Goal: Task Accomplishment & Management: Manage account settings

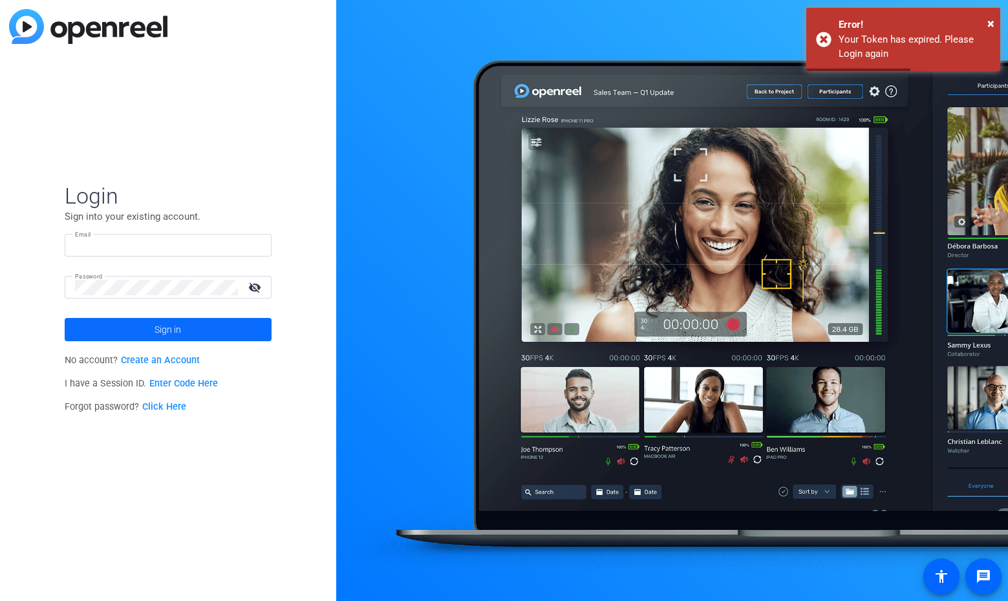
type input "[EMAIL_ADDRESS][DOMAIN_NAME]"
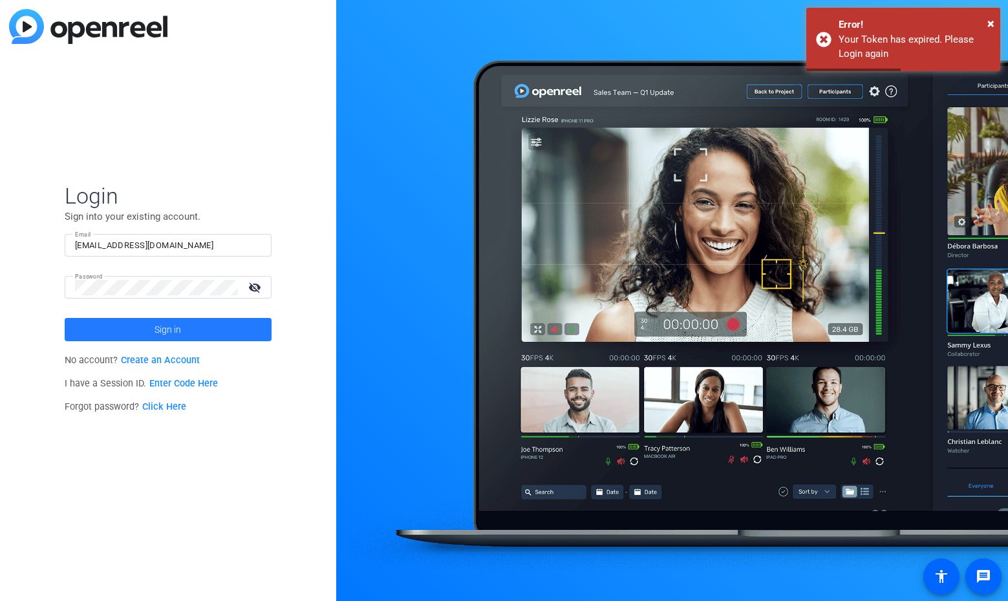
click at [134, 331] on span at bounding box center [168, 329] width 207 height 31
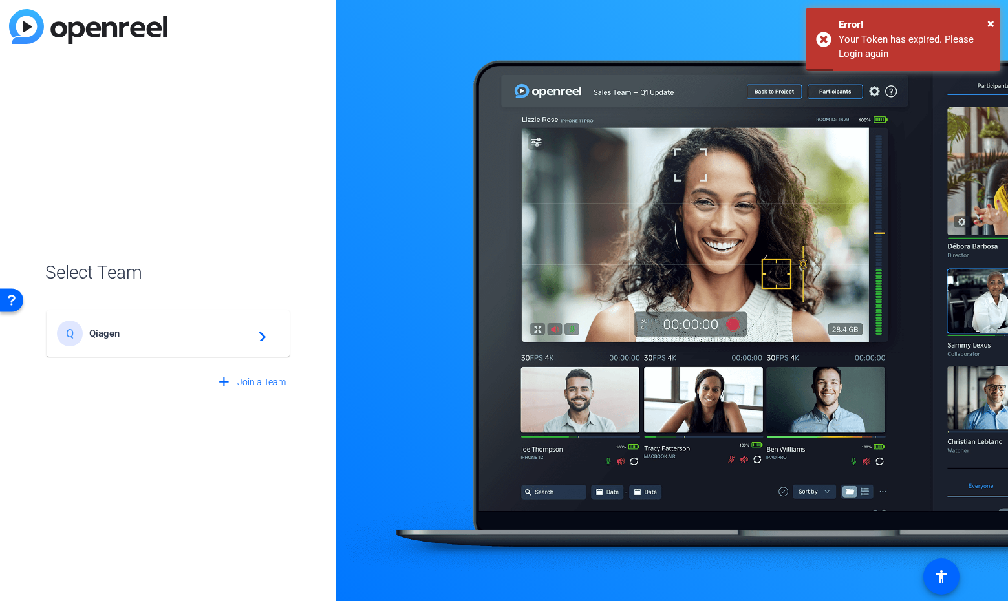
click at [156, 337] on span "Qiagen" at bounding box center [170, 334] width 162 height 12
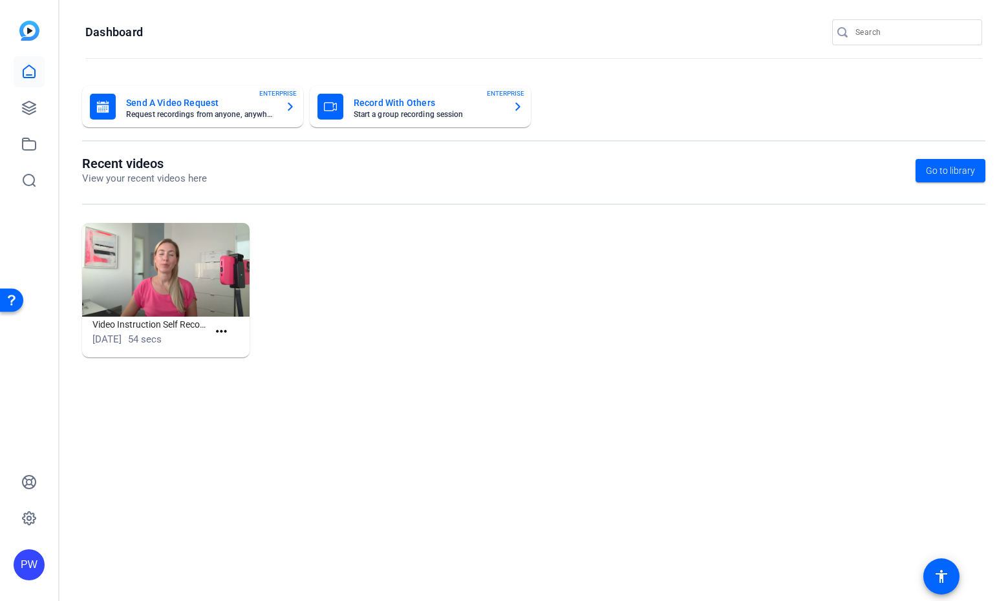
click at [412, 117] on mat-card-subtitle "Start a group recording session" at bounding box center [428, 115] width 149 height 8
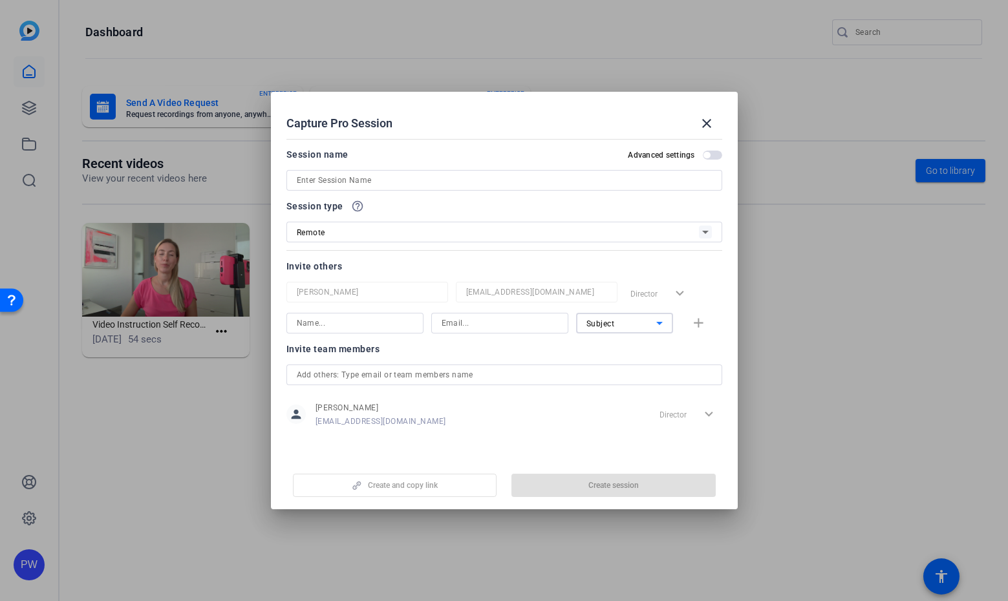
click at [634, 318] on div "Subject" at bounding box center [622, 324] width 70 height 16
click at [711, 125] on div at bounding box center [504, 300] width 1008 height 601
click at [708, 122] on mat-icon "close" at bounding box center [707, 124] width 16 height 16
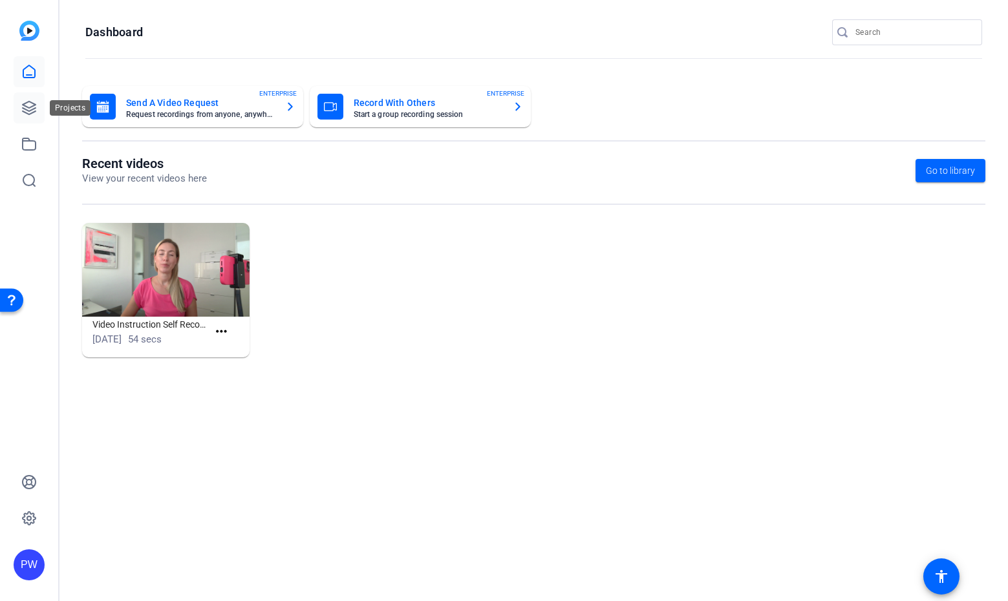
click at [25, 109] on icon at bounding box center [29, 108] width 13 height 13
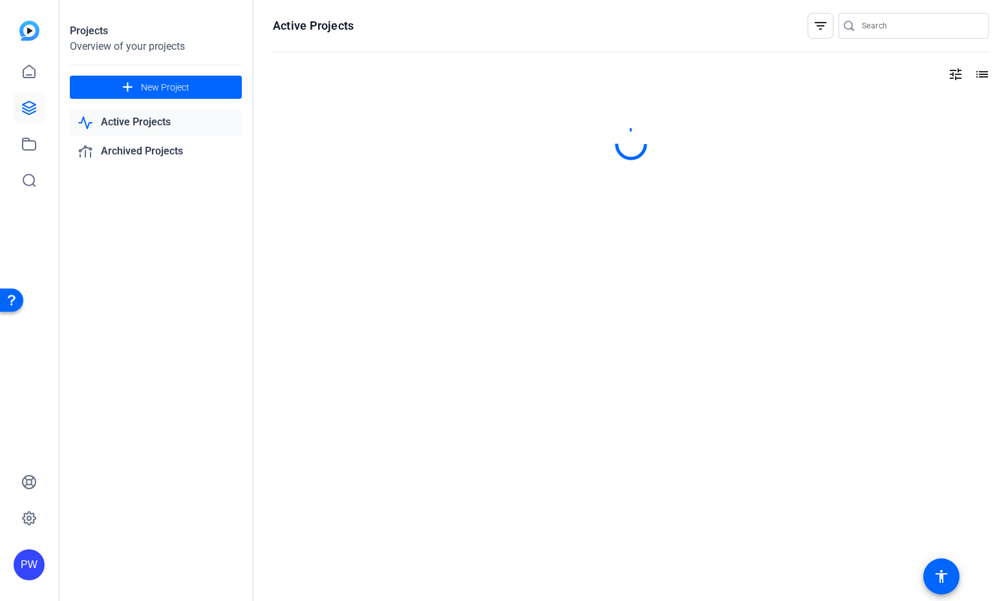
click at [140, 125] on link "Active Projects" at bounding box center [156, 122] width 172 height 27
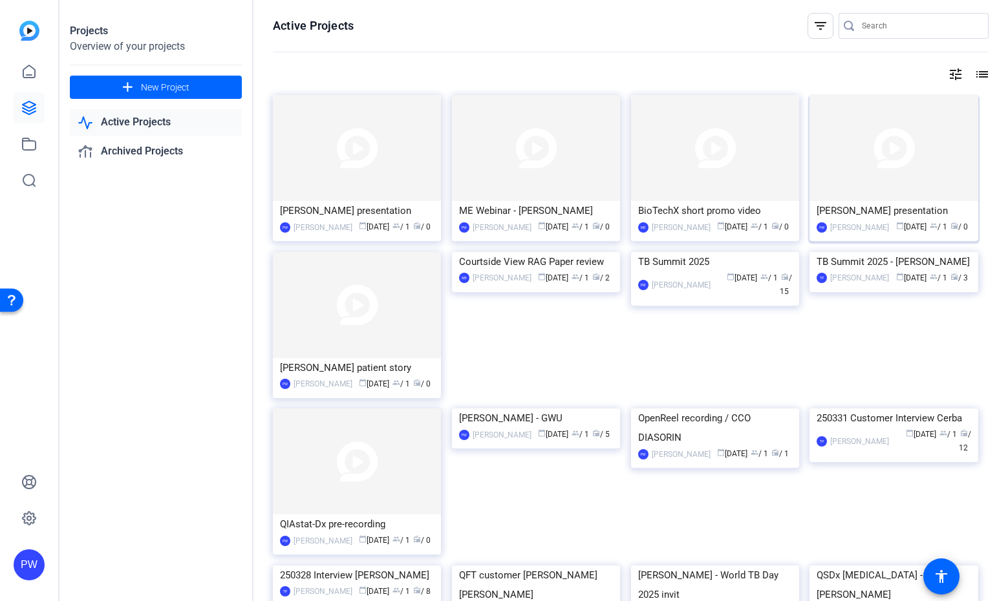
click at [907, 168] on img at bounding box center [894, 148] width 168 height 106
click at [378, 315] on img at bounding box center [357, 305] width 168 height 106
click at [415, 153] on img at bounding box center [357, 148] width 168 height 106
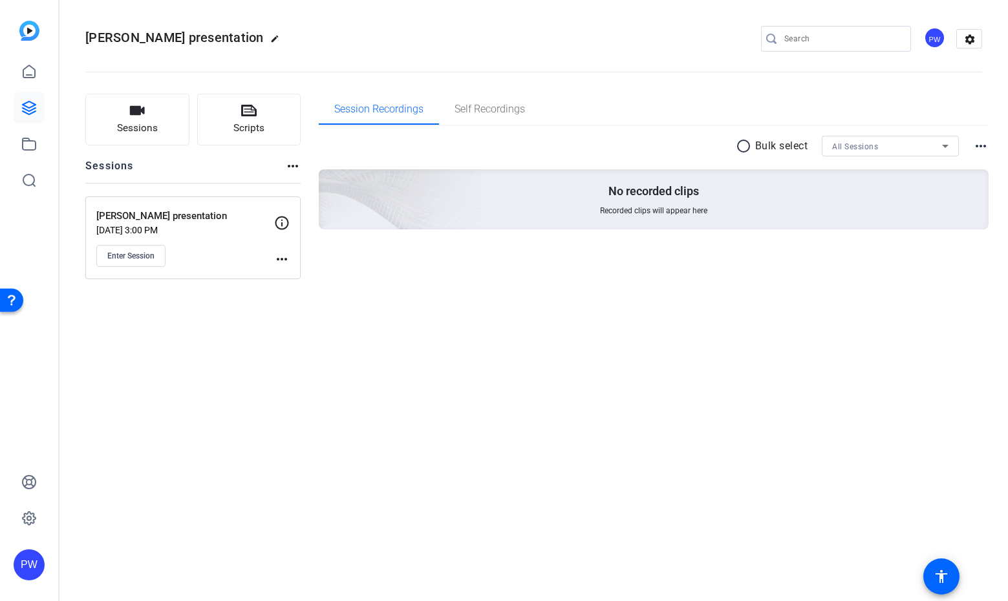
click at [287, 261] on mat-icon "more_horiz" at bounding box center [282, 260] width 16 height 16
click at [299, 275] on span "Edit Session" at bounding box center [314, 278] width 59 height 16
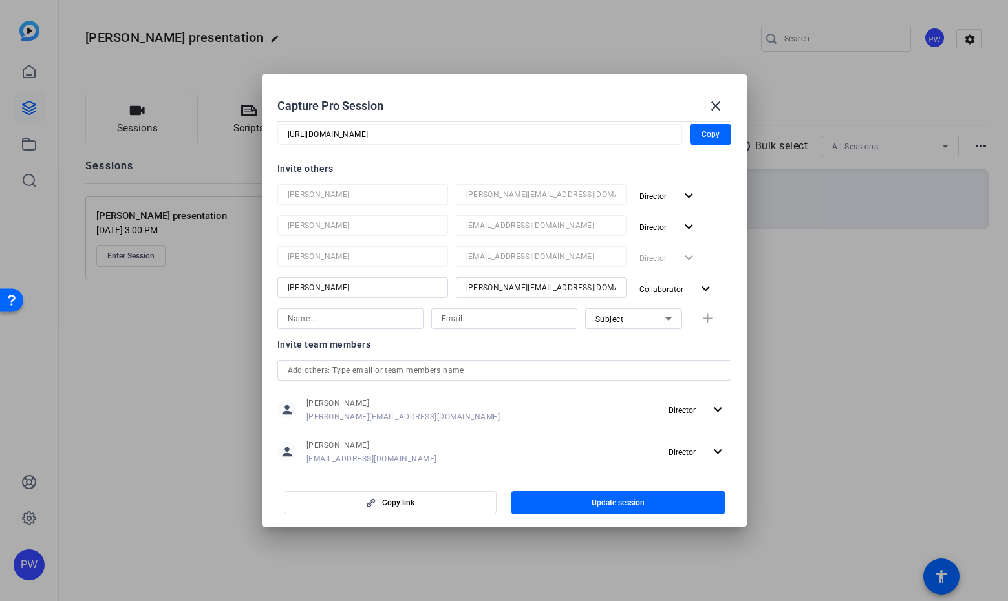
scroll to position [131, 0]
click at [395, 314] on input at bounding box center [350, 320] width 125 height 16
click at [614, 319] on span "Subject" at bounding box center [610, 320] width 28 height 9
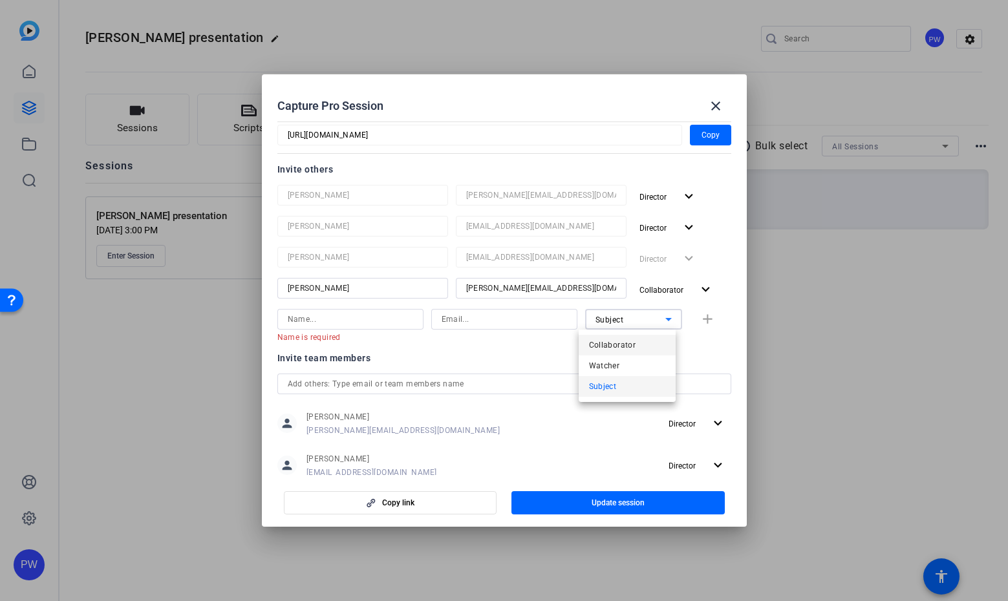
click at [622, 347] on span "Collaborator" at bounding box center [612, 346] width 47 height 16
click at [391, 323] on input at bounding box center [350, 320] width 125 height 16
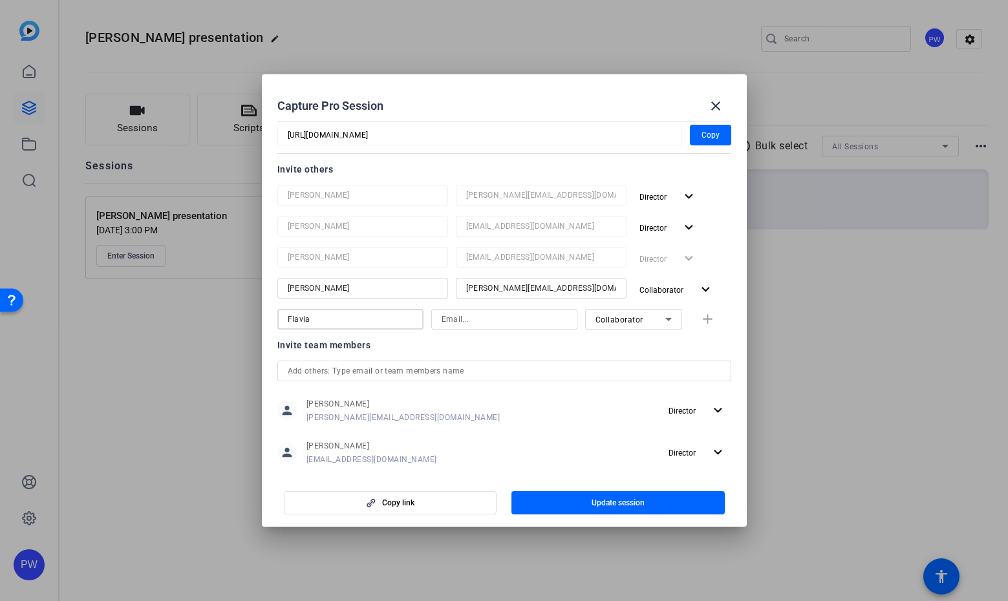
type input "Flavia"
click at [443, 325] on input at bounding box center [504, 320] width 125 height 16
type input "[EMAIL_ADDRESS][PERSON_NAME][DOMAIN_NAME]"
click at [600, 501] on span "Update session" at bounding box center [618, 503] width 53 height 10
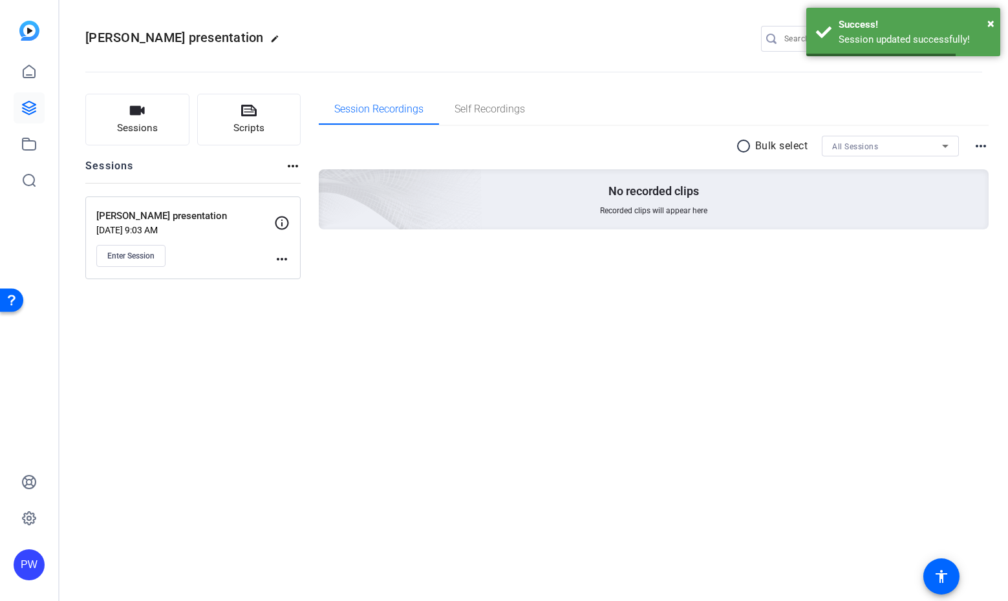
click at [279, 262] on mat-icon "more_horiz" at bounding box center [282, 260] width 16 height 16
click at [329, 281] on span "Edit Session" at bounding box center [314, 278] width 59 height 16
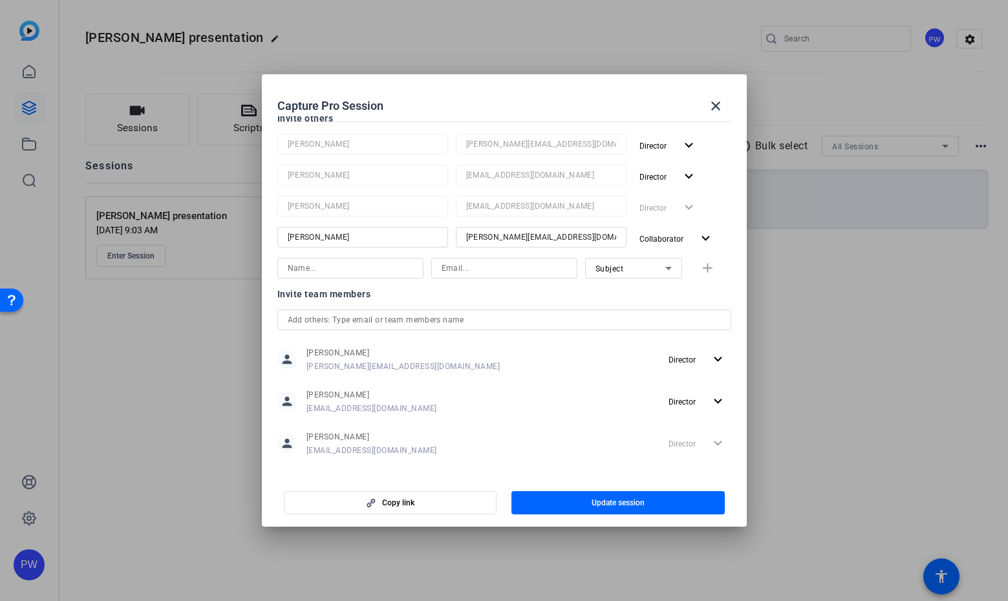
scroll to position [194, 0]
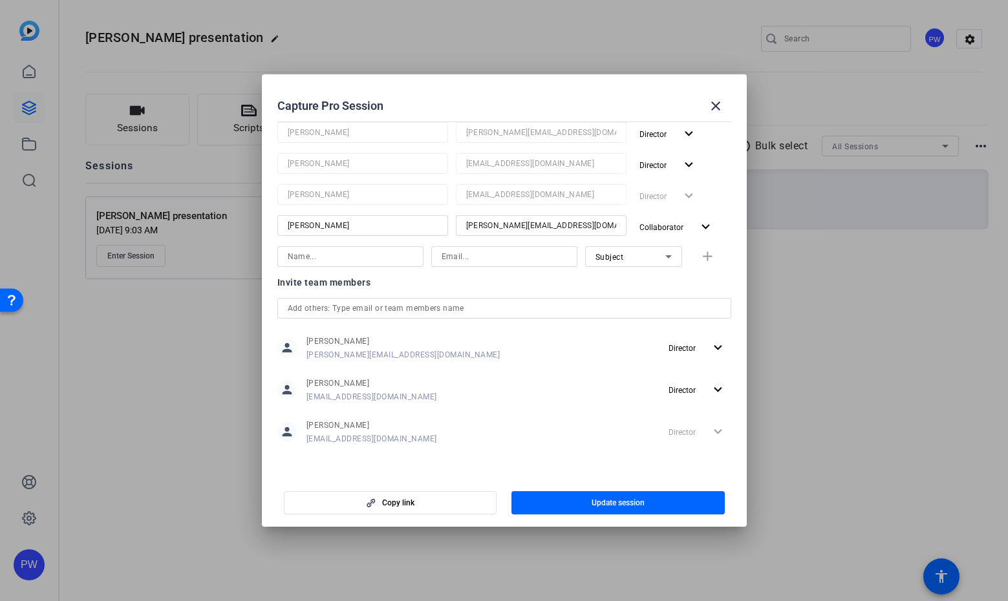
click at [661, 254] on icon at bounding box center [669, 257] width 16 height 16
click at [632, 283] on span "Collaborator" at bounding box center [612, 283] width 47 height 16
click at [362, 259] on input at bounding box center [350, 257] width 125 height 16
type input "Flavia"
type input "[EMAIL_ADDRESS][PERSON_NAME][DOMAIN_NAME]"
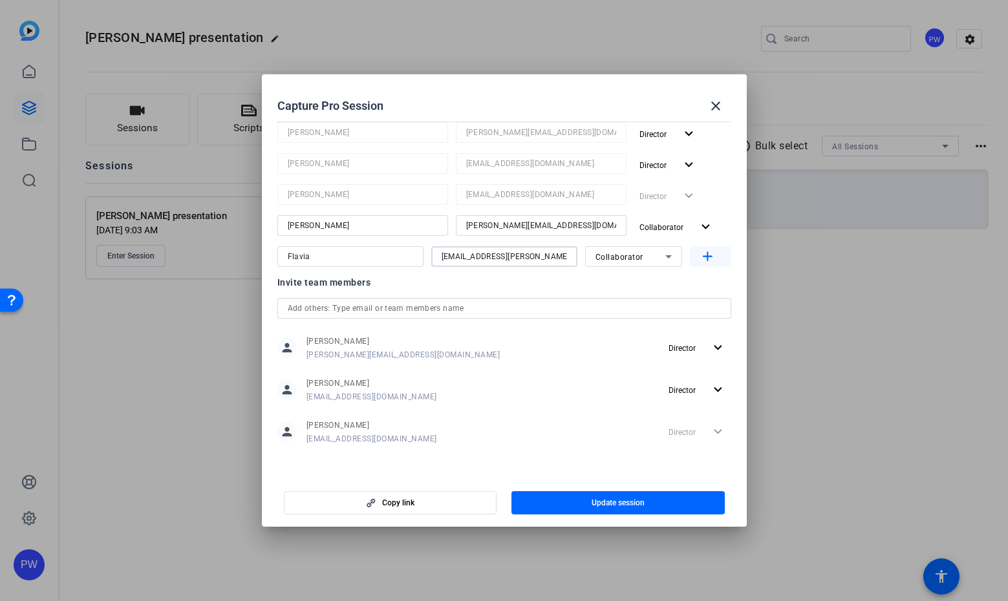
click at [702, 256] on mat-icon "add" at bounding box center [708, 257] width 16 height 16
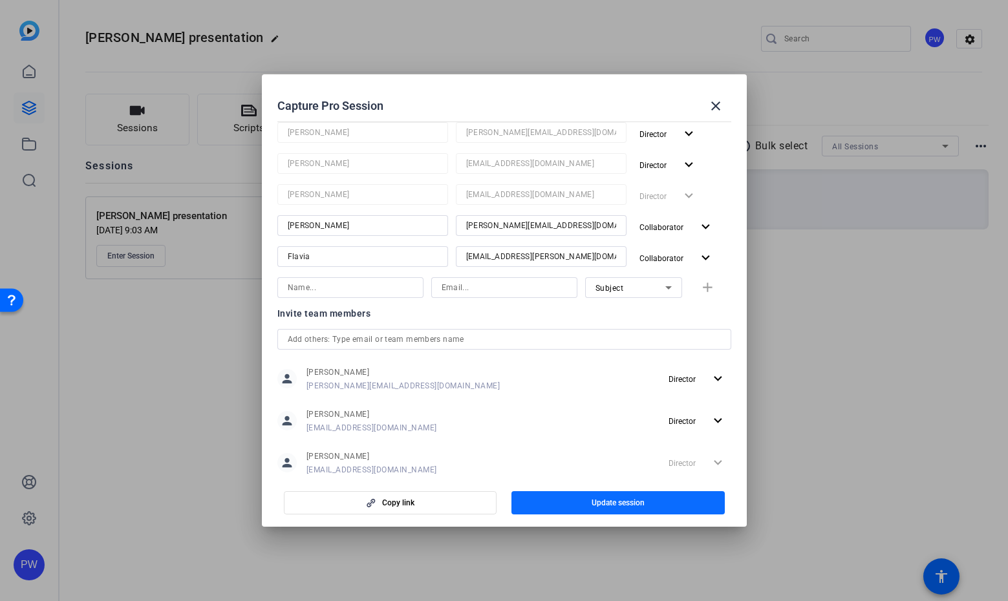
click at [601, 497] on span "button" at bounding box center [618, 503] width 213 height 31
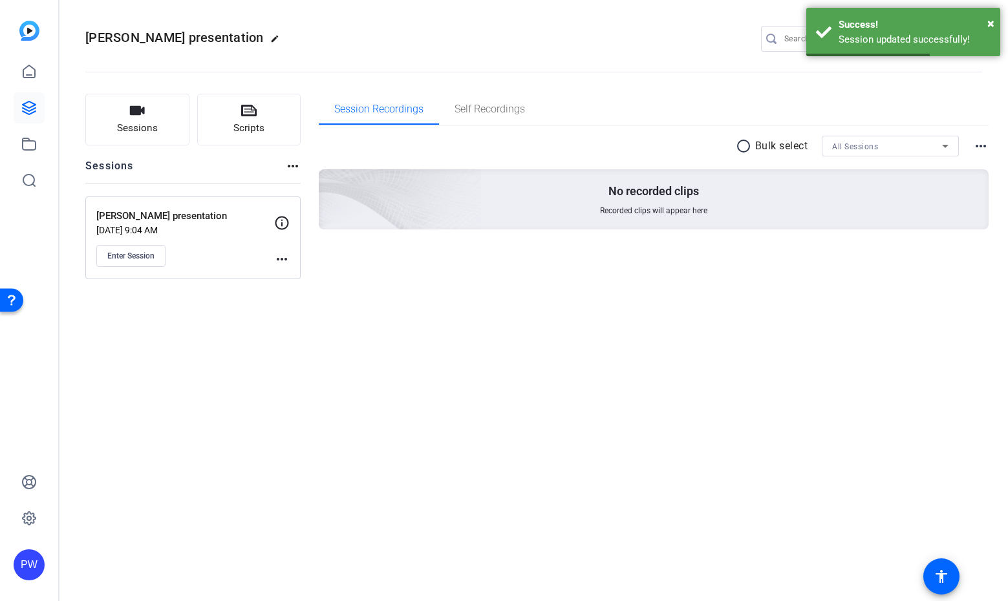
click at [284, 264] on mat-icon "more_horiz" at bounding box center [282, 260] width 16 height 16
click at [314, 278] on span "Edit Session" at bounding box center [314, 278] width 59 height 16
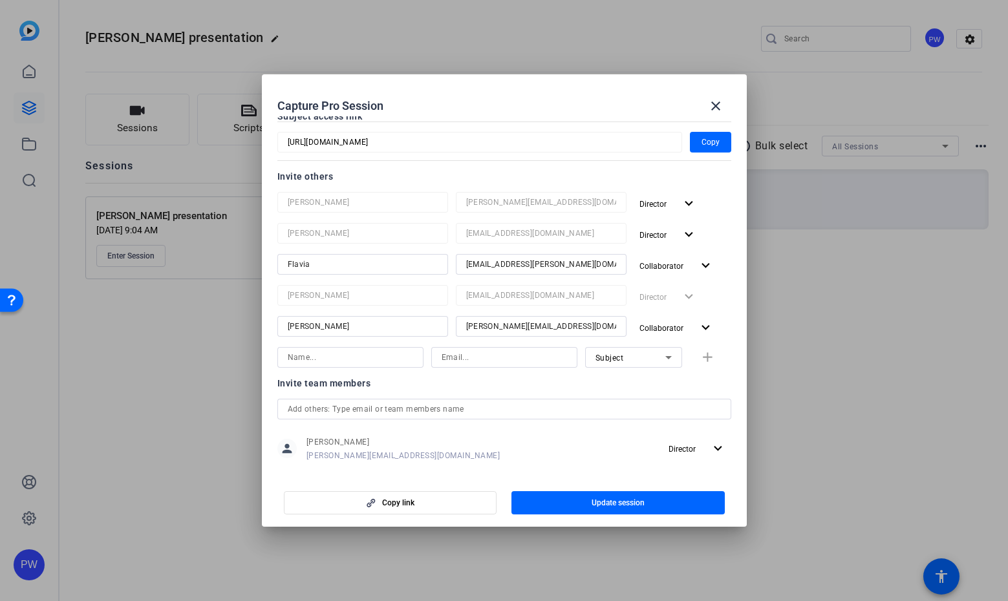
scroll to position [125, 0]
click at [719, 107] on mat-icon "close" at bounding box center [716, 106] width 16 height 16
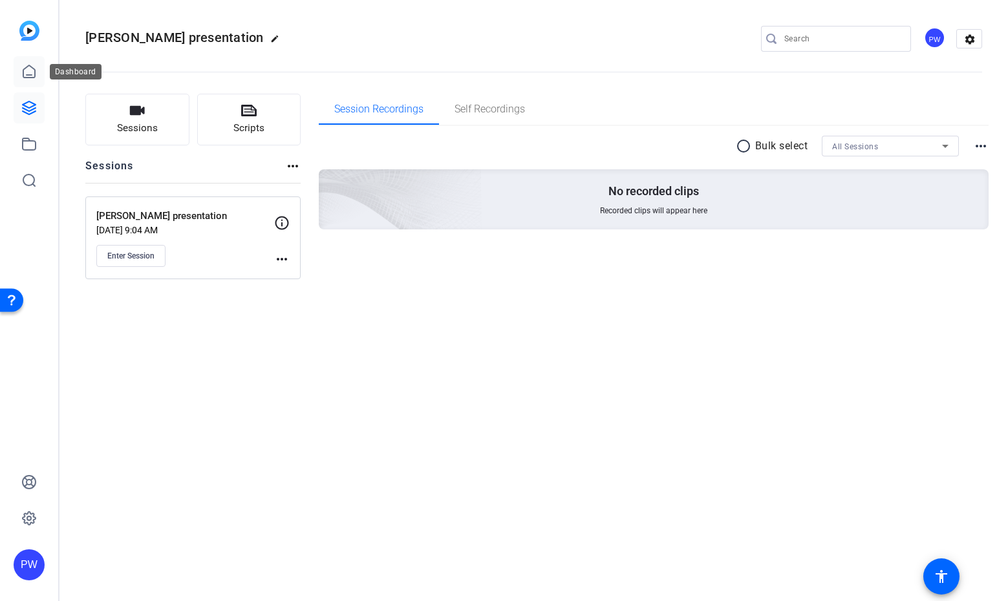
click at [20, 74] on link at bounding box center [29, 71] width 31 height 31
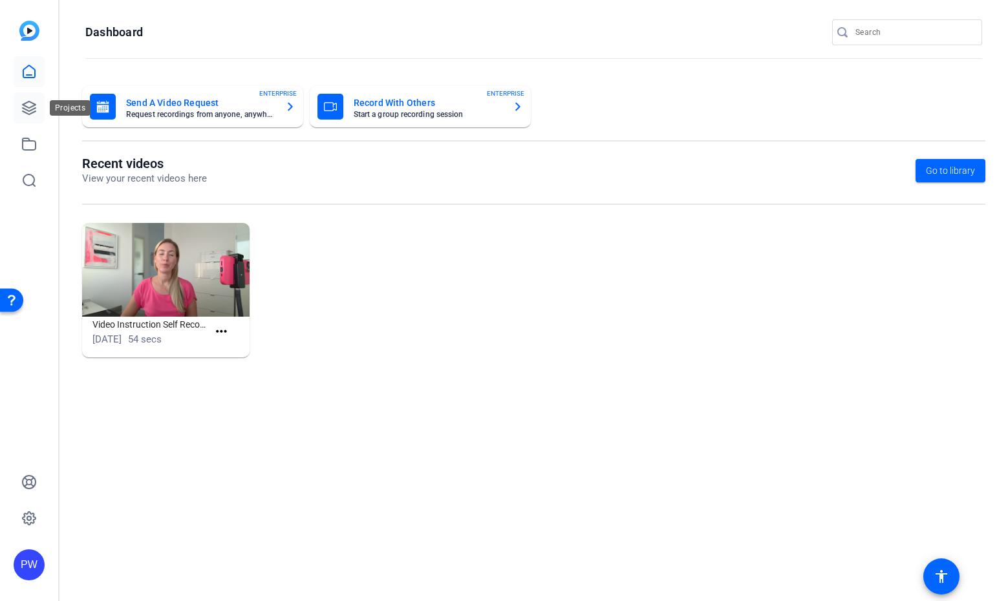
click at [34, 113] on icon at bounding box center [29, 108] width 16 height 16
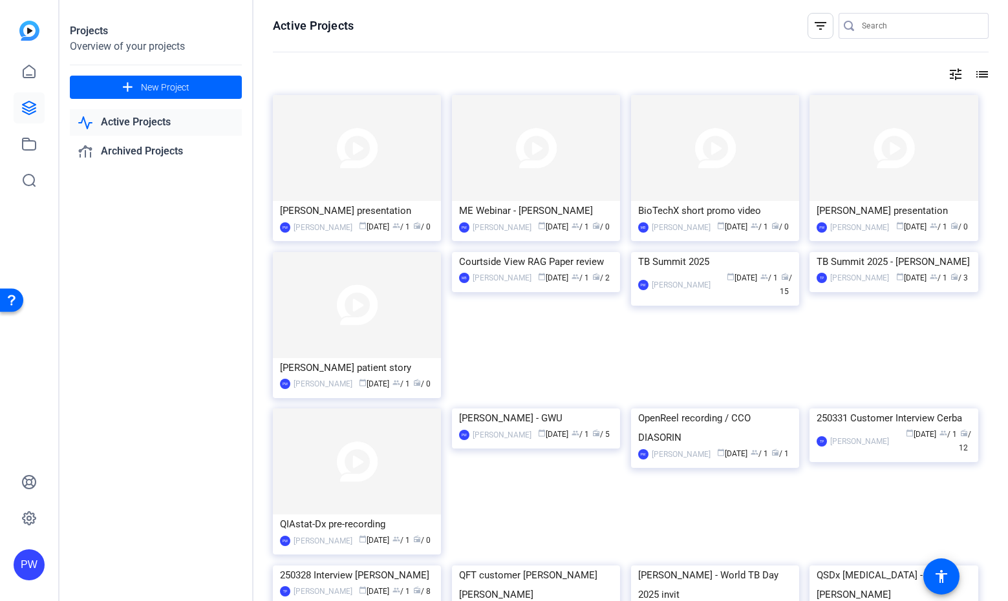
click at [933, 191] on img at bounding box center [894, 148] width 168 height 106
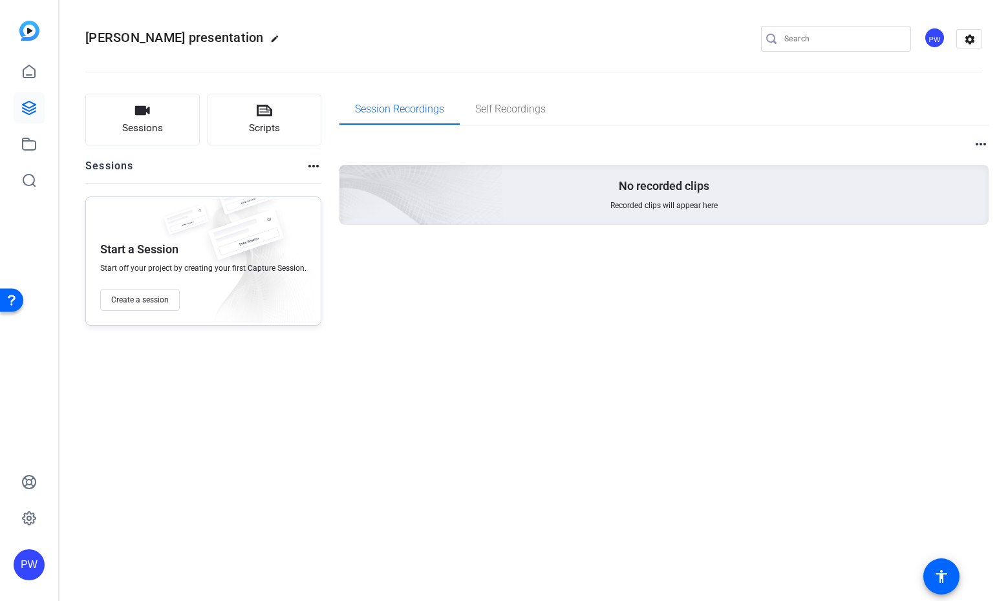
click at [982, 145] on mat-icon "more_horiz" at bounding box center [981, 144] width 16 height 16
click at [313, 162] on div at bounding box center [504, 300] width 1008 height 601
click at [313, 169] on mat-icon "more_horiz" at bounding box center [314, 166] width 16 height 16
click at [973, 42] on div at bounding box center [504, 300] width 1008 height 601
click at [968, 39] on mat-icon "settings" at bounding box center [970, 39] width 26 height 19
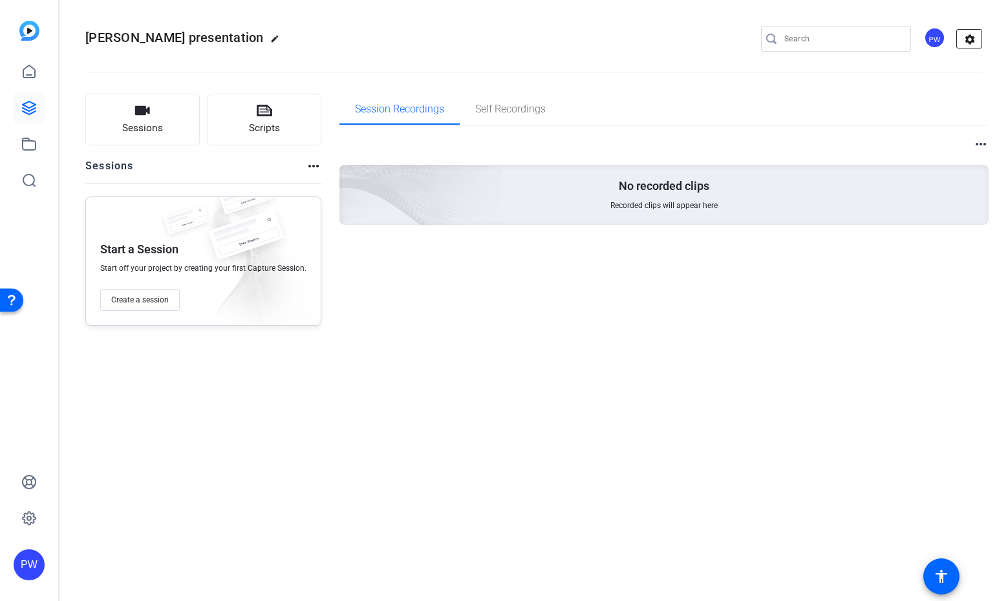
click at [967, 39] on mat-icon "settings" at bounding box center [970, 39] width 26 height 19
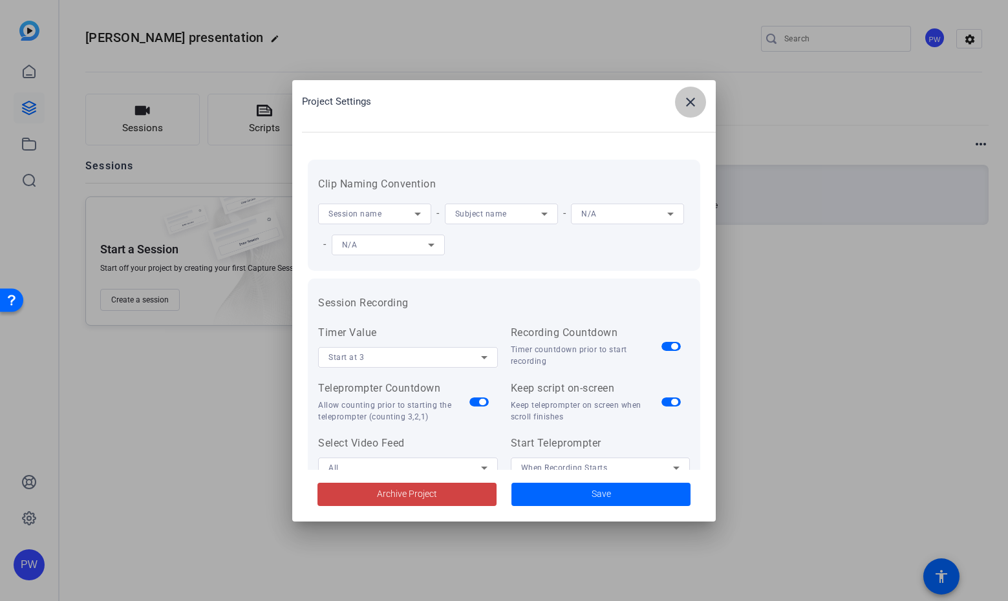
click at [690, 104] on mat-icon "close" at bounding box center [691, 102] width 16 height 16
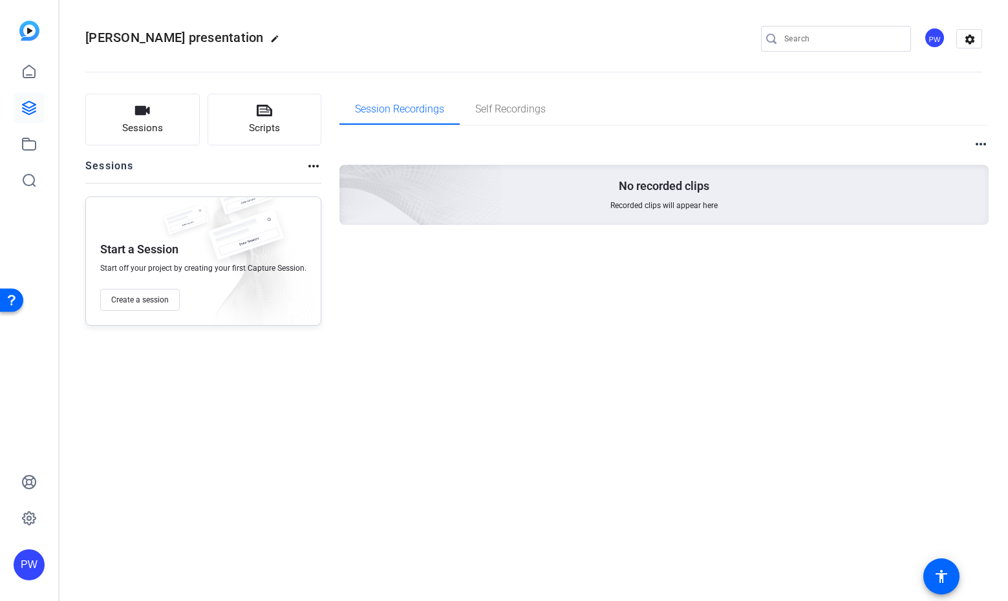
click at [316, 166] on mat-icon "more_horiz" at bounding box center [314, 166] width 16 height 16
click at [318, 182] on span "View Archived Sessions" at bounding box center [357, 186] width 87 height 16
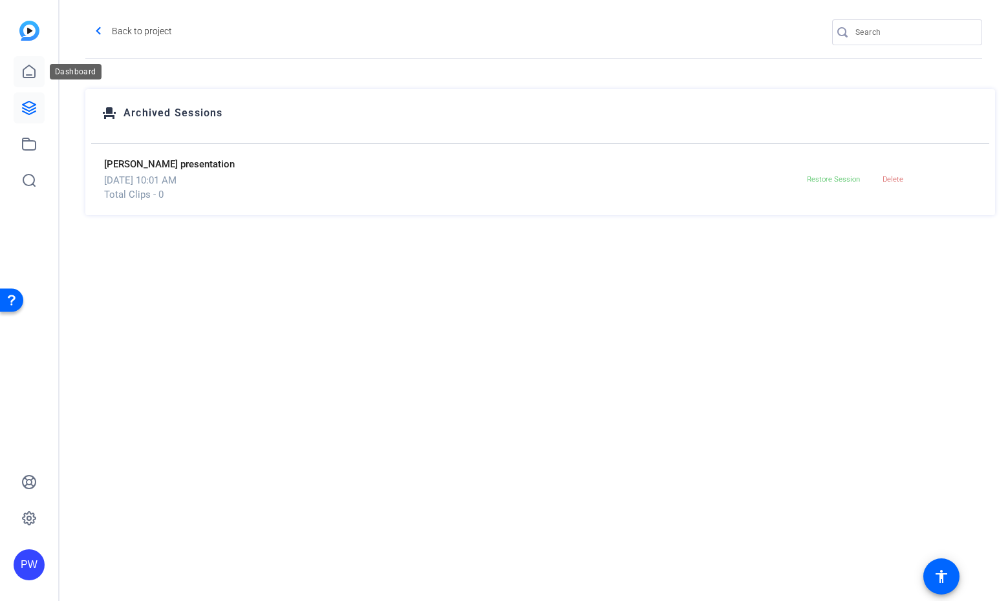
click at [31, 74] on icon at bounding box center [29, 72] width 16 height 16
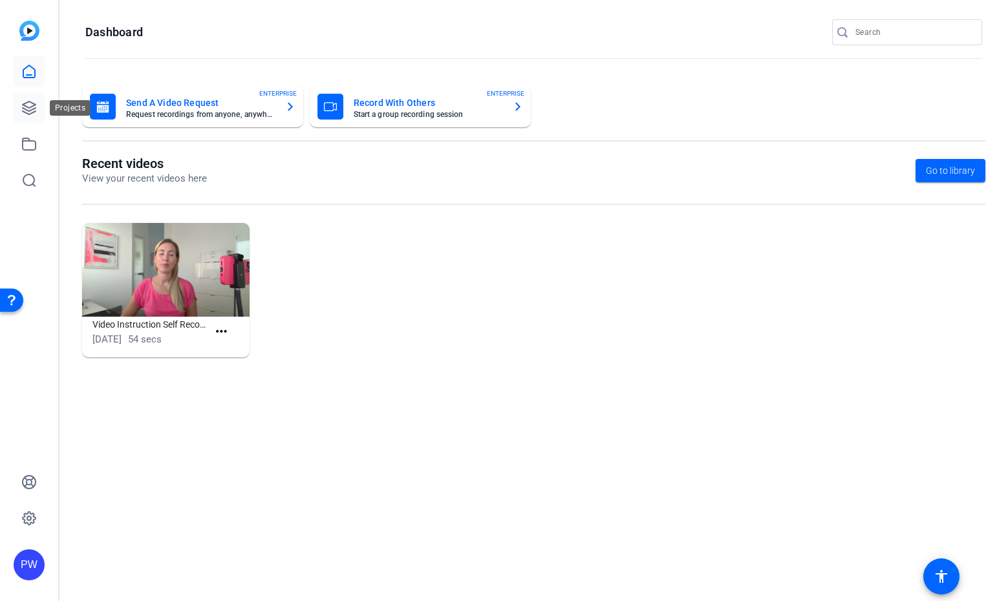
click at [34, 100] on link at bounding box center [29, 107] width 31 height 31
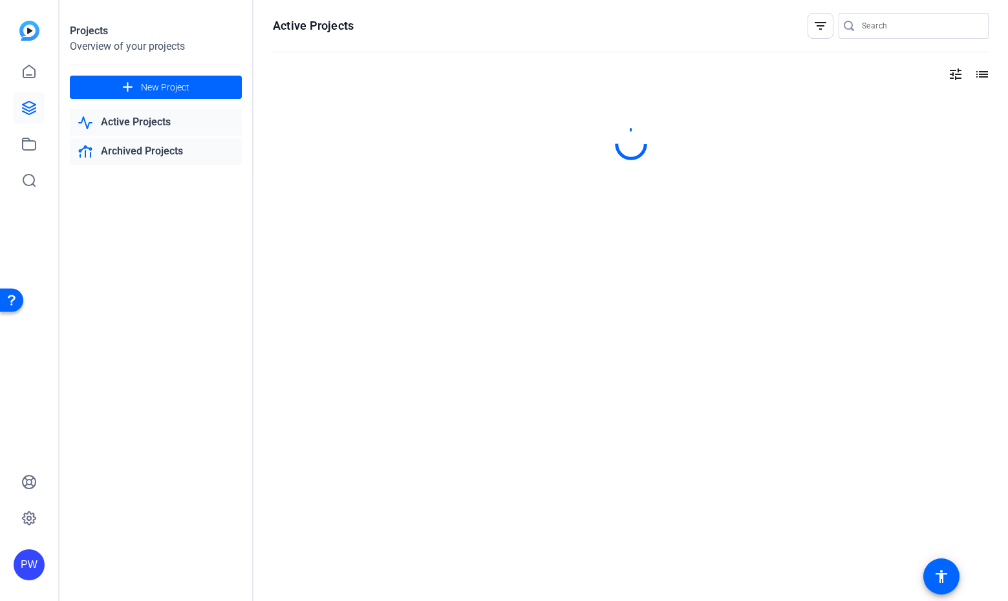
click at [182, 156] on link "Archived Projects" at bounding box center [156, 151] width 172 height 27
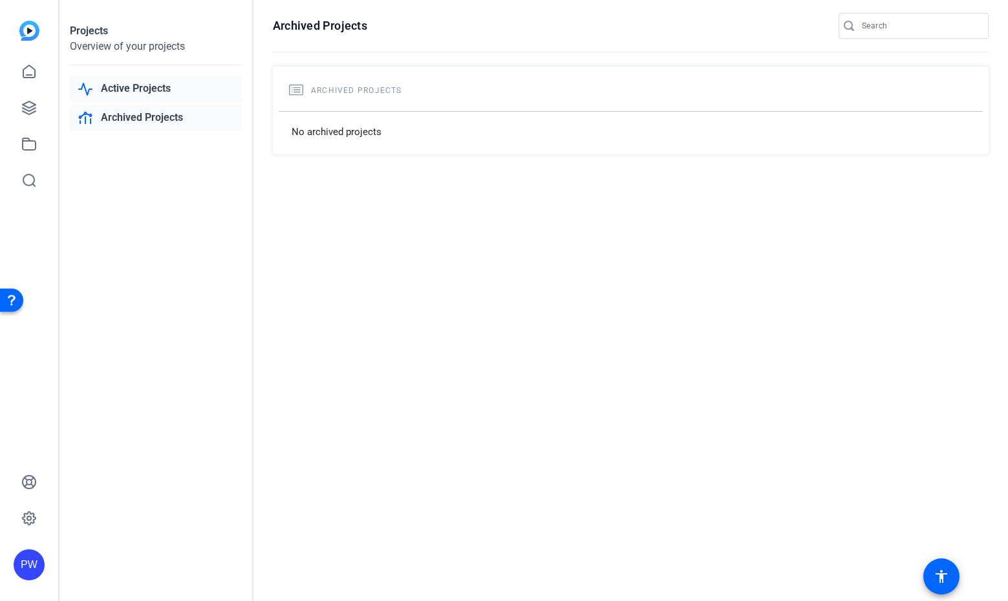
click at [166, 95] on link "Active Projects" at bounding box center [156, 89] width 172 height 27
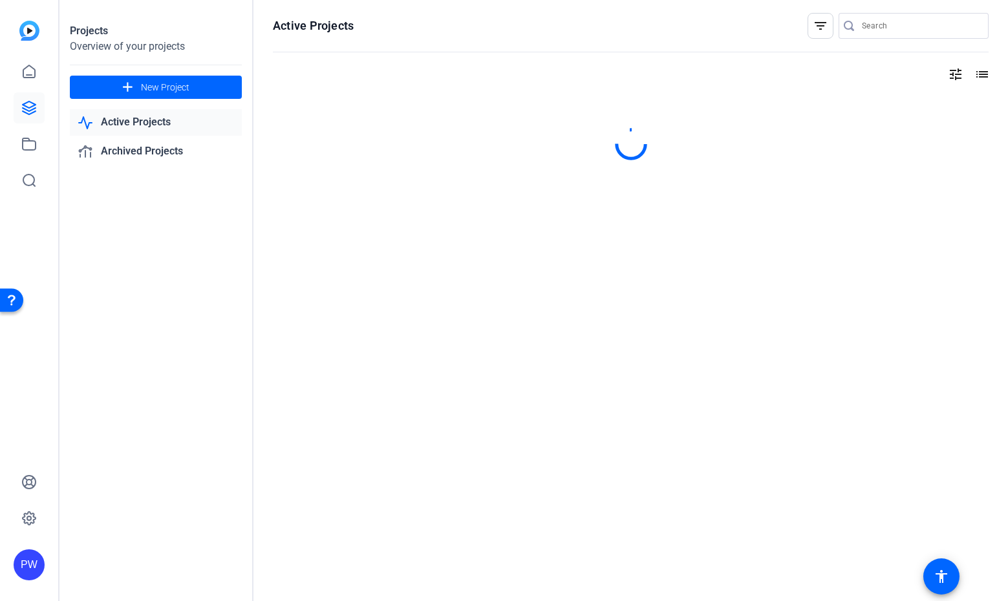
click at [175, 124] on link "Active Projects" at bounding box center [156, 122] width 172 height 27
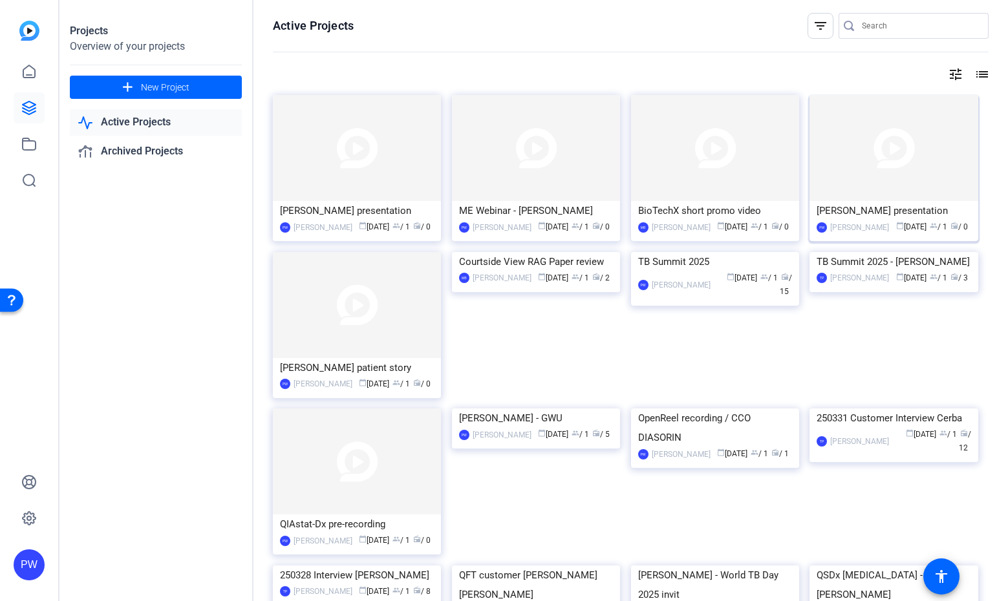
click at [839, 211] on div "[PERSON_NAME] presentation" at bounding box center [894, 210] width 154 height 19
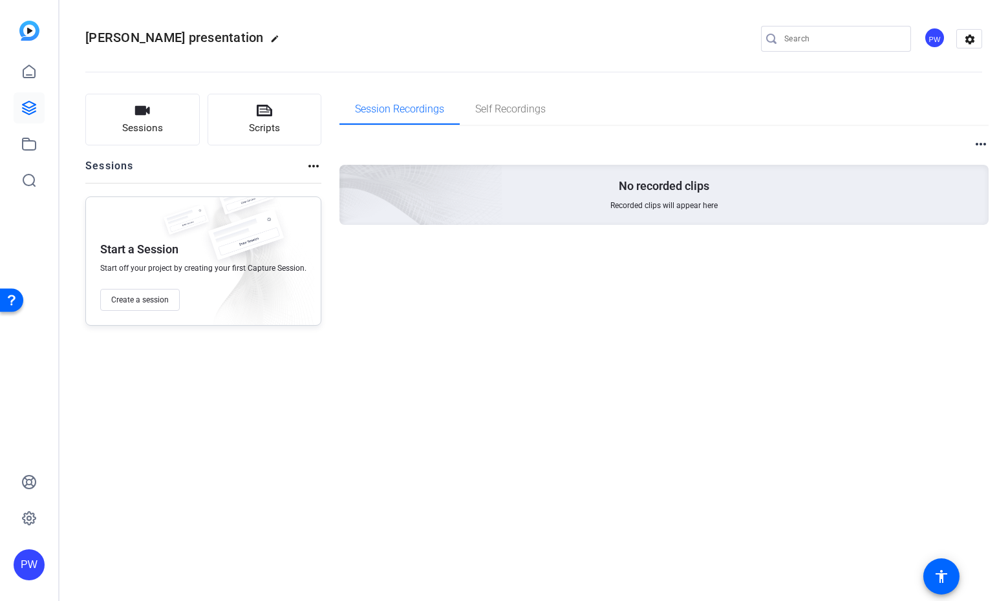
click at [313, 169] on mat-icon "more_horiz" at bounding box center [314, 166] width 16 height 16
click at [352, 186] on span "View Archived Sessions" at bounding box center [357, 186] width 87 height 16
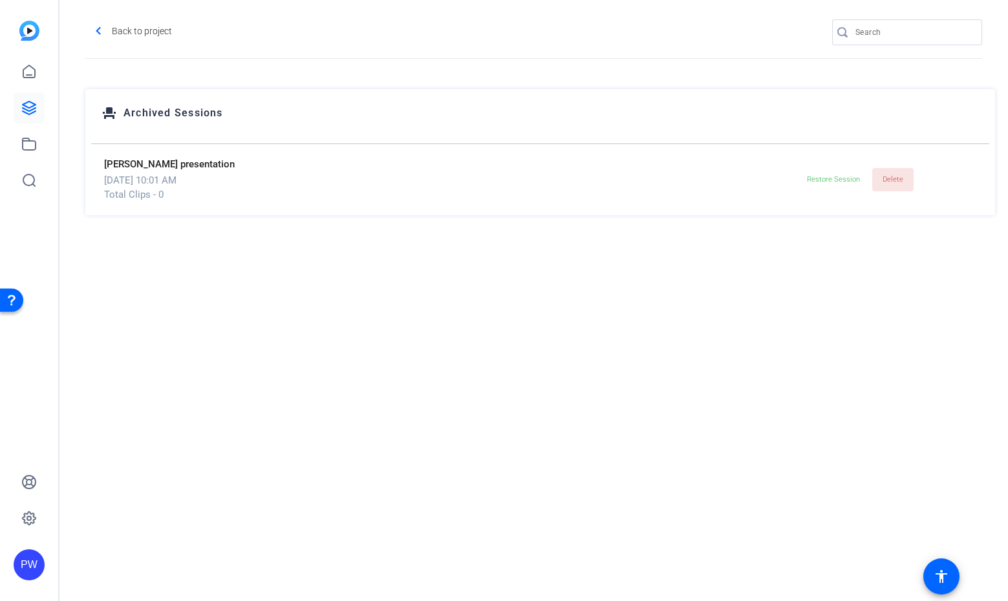
click at [891, 184] on span "Delete" at bounding box center [893, 179] width 21 height 19
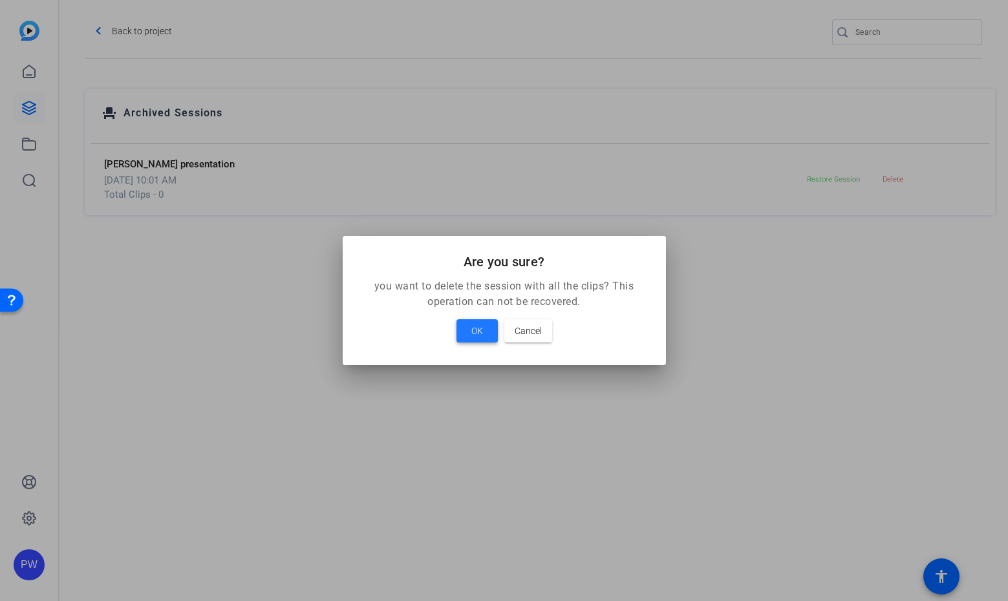
click at [490, 330] on span at bounding box center [477, 331] width 41 height 31
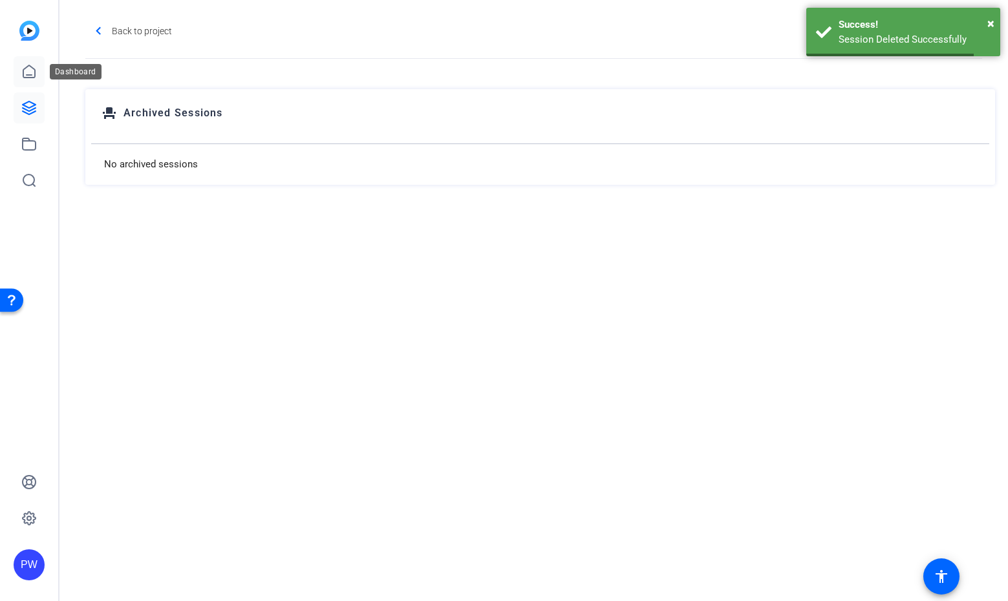
click at [27, 70] on icon at bounding box center [29, 72] width 16 height 16
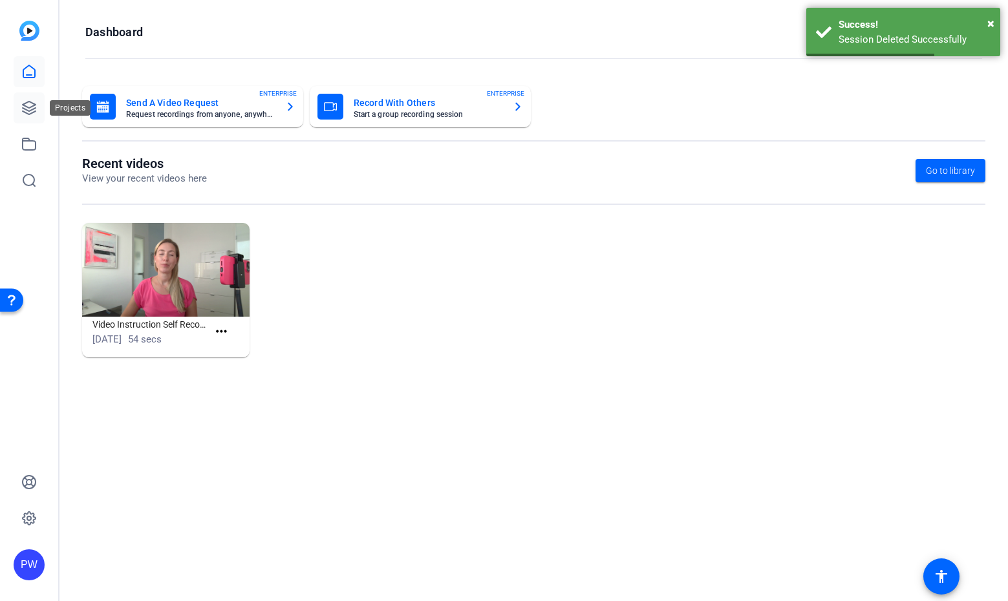
click at [36, 113] on icon at bounding box center [29, 108] width 16 height 16
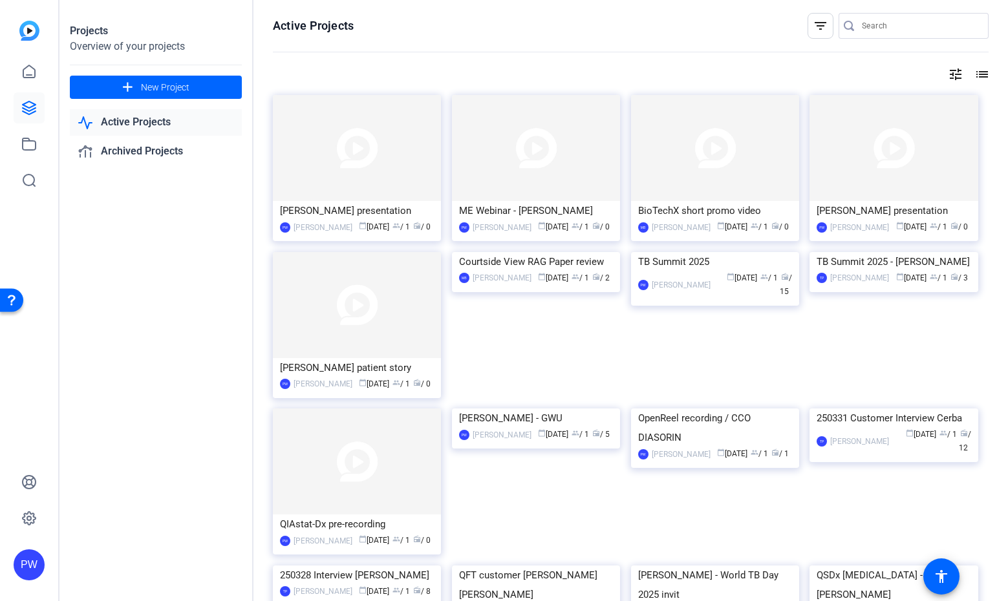
drag, startPoint x: 923, startPoint y: 200, endPoint x: 981, endPoint y: 123, distance: 97.0
click at [981, 123] on div "[PERSON_NAME] presentation PW [PERSON_NAME] calendar_today [DATE] group / 1 rad…" at bounding box center [899, 173] width 179 height 157
click at [978, 76] on mat-icon "list" at bounding box center [981, 75] width 16 height 16
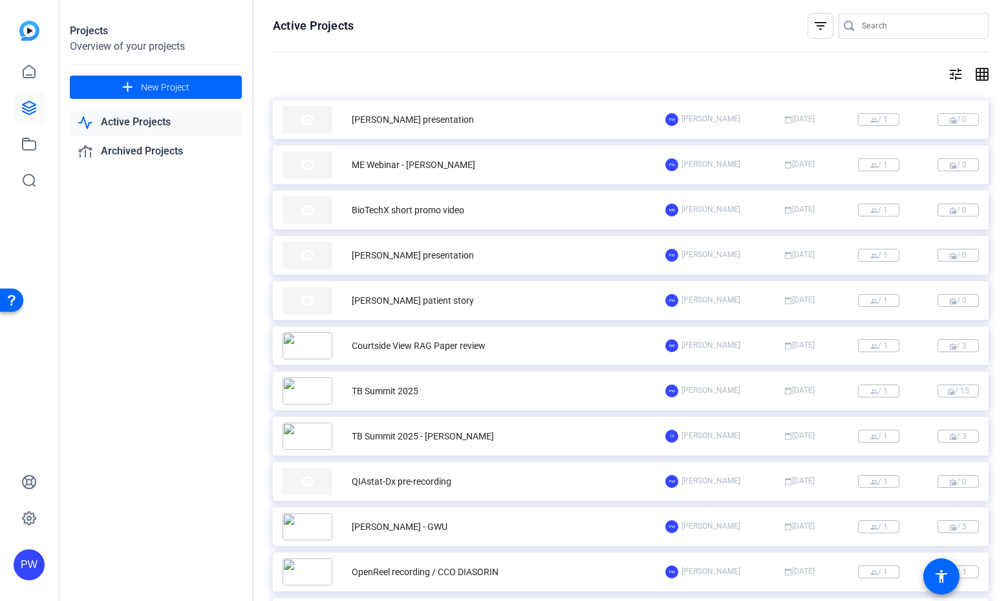
click at [977, 83] on div "Active Projects filter_list tune grid_on [PERSON_NAME] presentation PW [PERSON_…" at bounding box center [631, 300] width 755 height 601
click at [977, 78] on mat-icon "grid_on" at bounding box center [981, 75] width 16 height 16
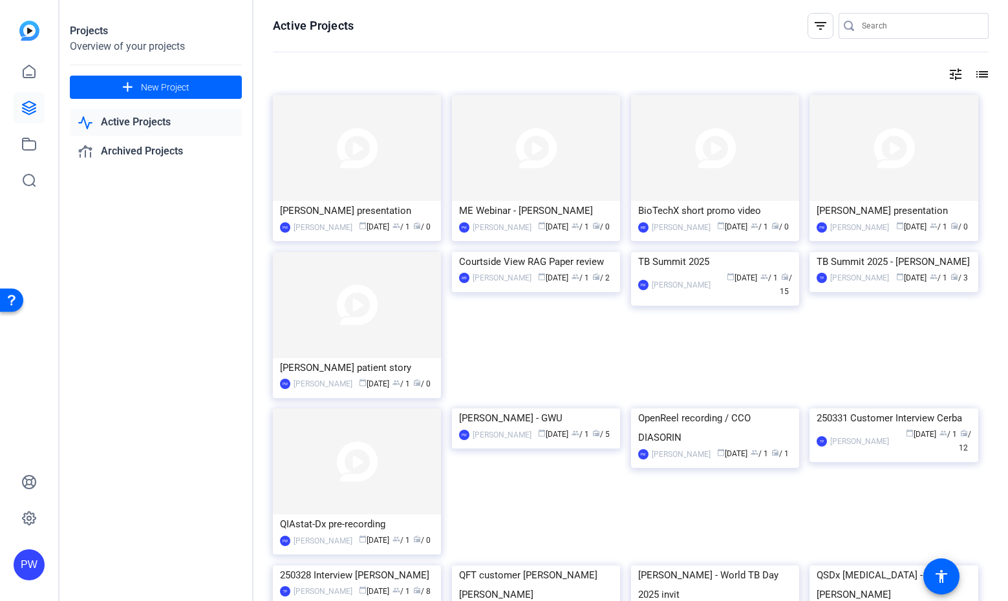
click at [951, 78] on mat-icon "tune" at bounding box center [956, 75] width 16 height 16
click at [989, 138] on div at bounding box center [504, 300] width 1008 height 601
click at [864, 190] on img at bounding box center [894, 148] width 168 height 106
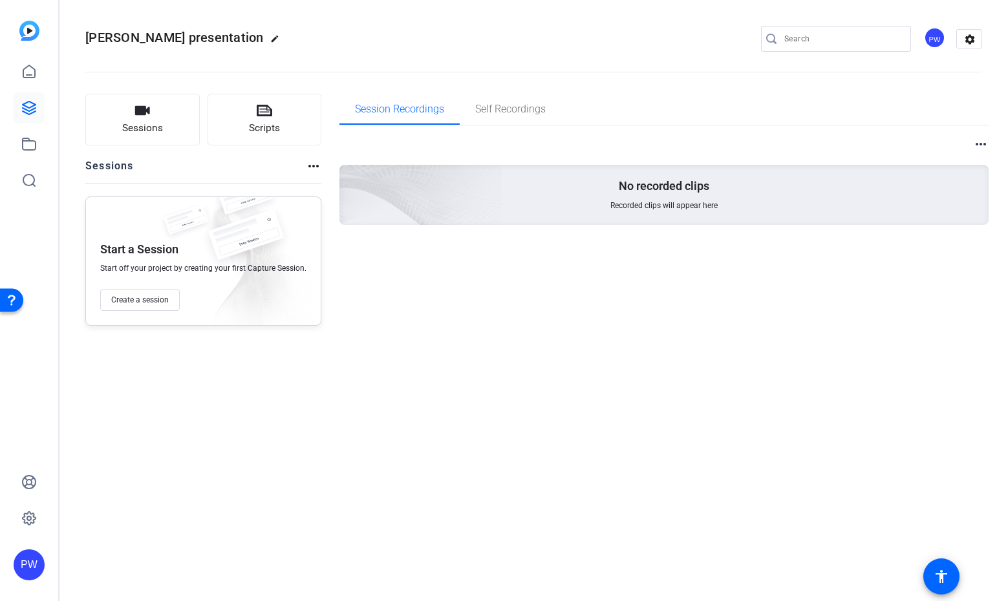
click at [316, 164] on mat-icon "more_horiz" at bounding box center [314, 166] width 16 height 16
click at [979, 142] on div at bounding box center [504, 300] width 1008 height 601
click at [980, 148] on mat-icon "more_horiz" at bounding box center [981, 144] width 16 height 16
click at [532, 109] on div at bounding box center [504, 300] width 1008 height 601
click at [522, 109] on span "Self Recordings" at bounding box center [510, 109] width 70 height 10
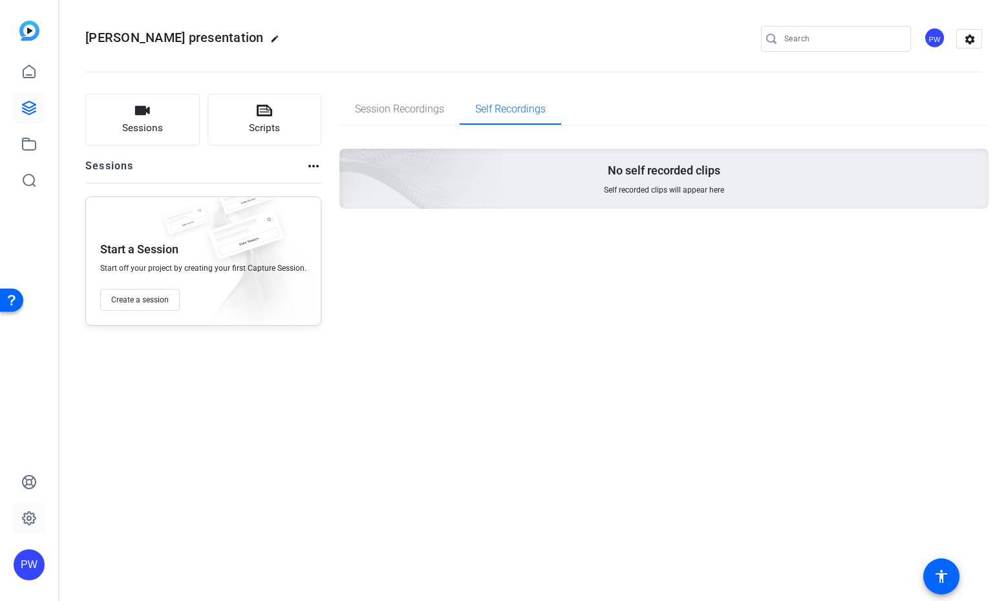
click at [23, 515] on icon at bounding box center [29, 519] width 16 height 16
click at [34, 517] on icon at bounding box center [29, 519] width 16 height 16
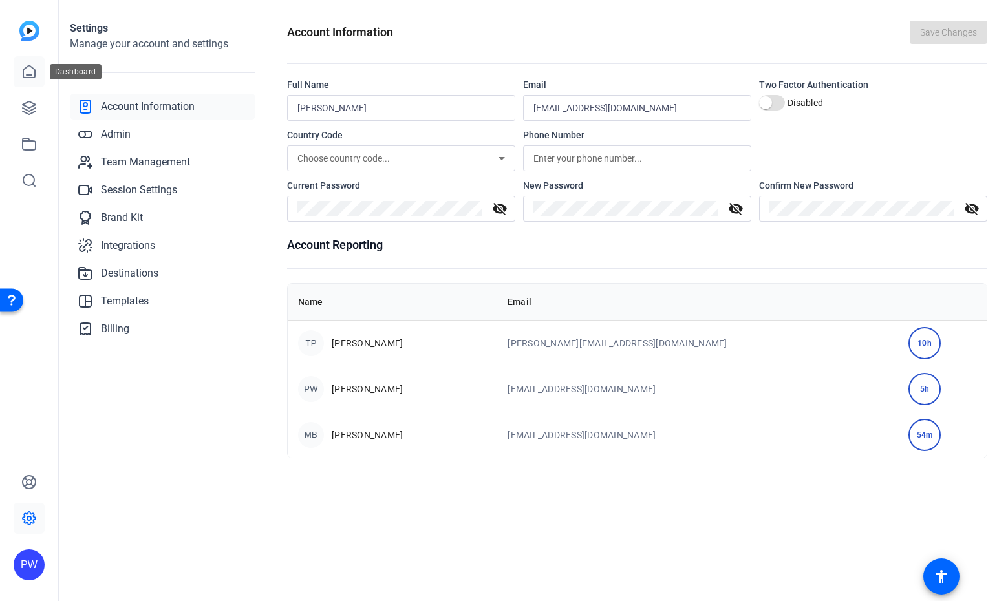
click at [28, 83] on link at bounding box center [29, 71] width 31 height 31
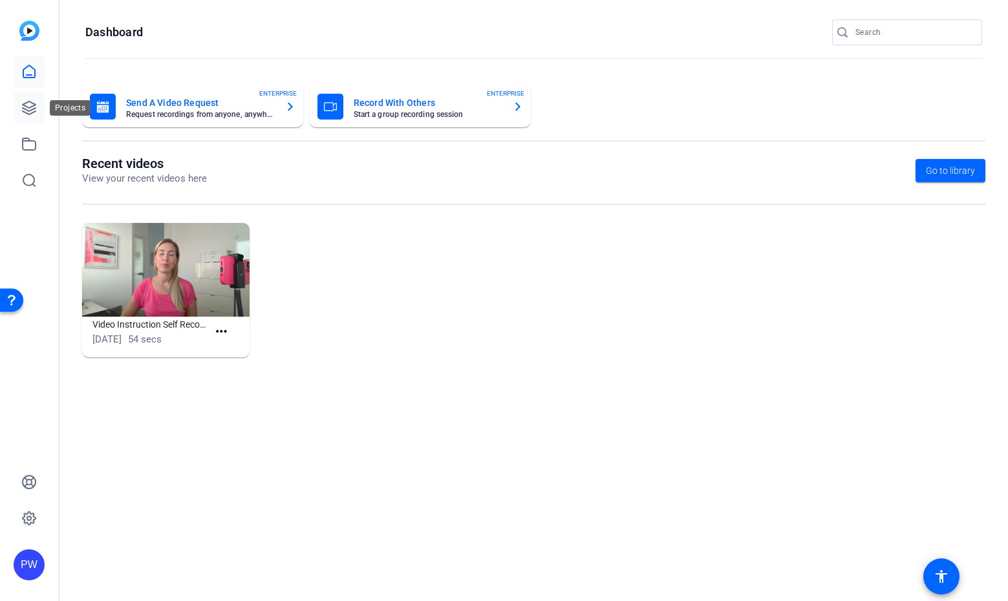
click at [40, 107] on link at bounding box center [29, 107] width 31 height 31
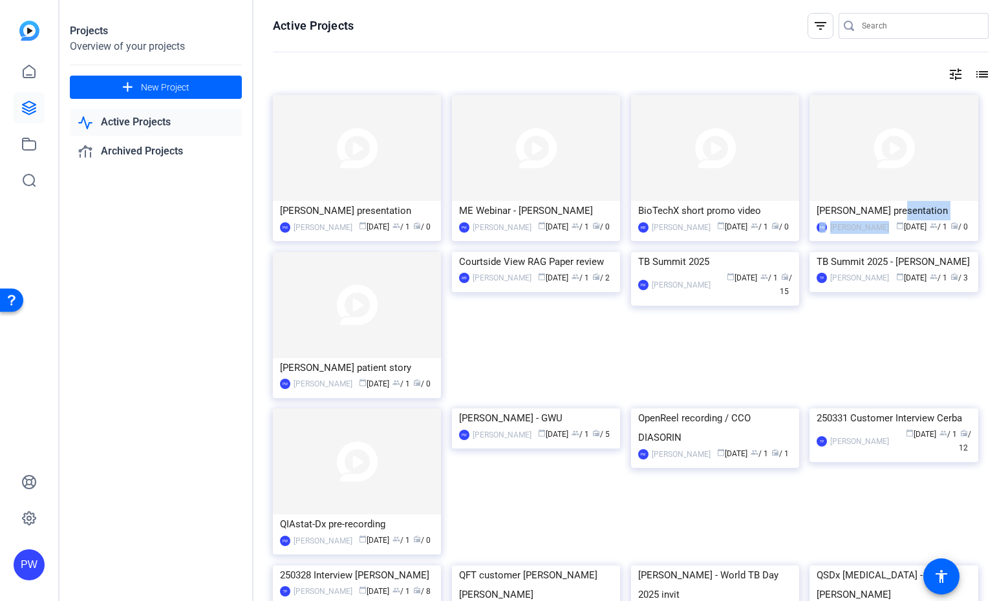
click at [889, 219] on mat-card-content "[PERSON_NAME] presentation PW [PERSON_NAME] calendar_today [DATE] group / 1 rad…" at bounding box center [893, 222] width 175 height 43
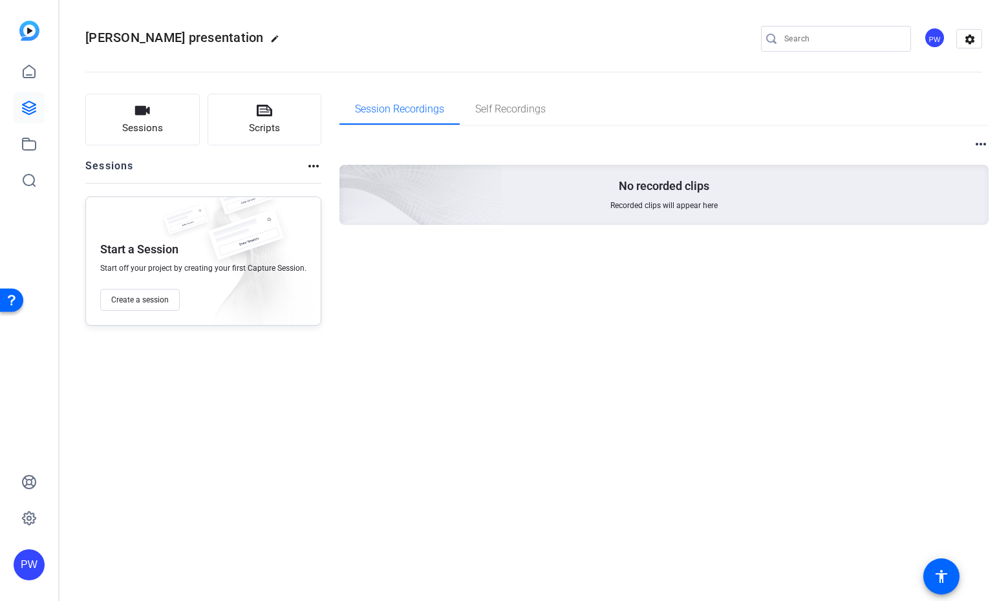
click at [980, 144] on mat-icon "more_horiz" at bounding box center [981, 144] width 16 height 16
click at [374, 347] on div at bounding box center [504, 300] width 1008 height 601
click at [312, 164] on mat-icon "more_horiz" at bounding box center [314, 166] width 16 height 16
click at [268, 166] on div at bounding box center [504, 300] width 1008 height 601
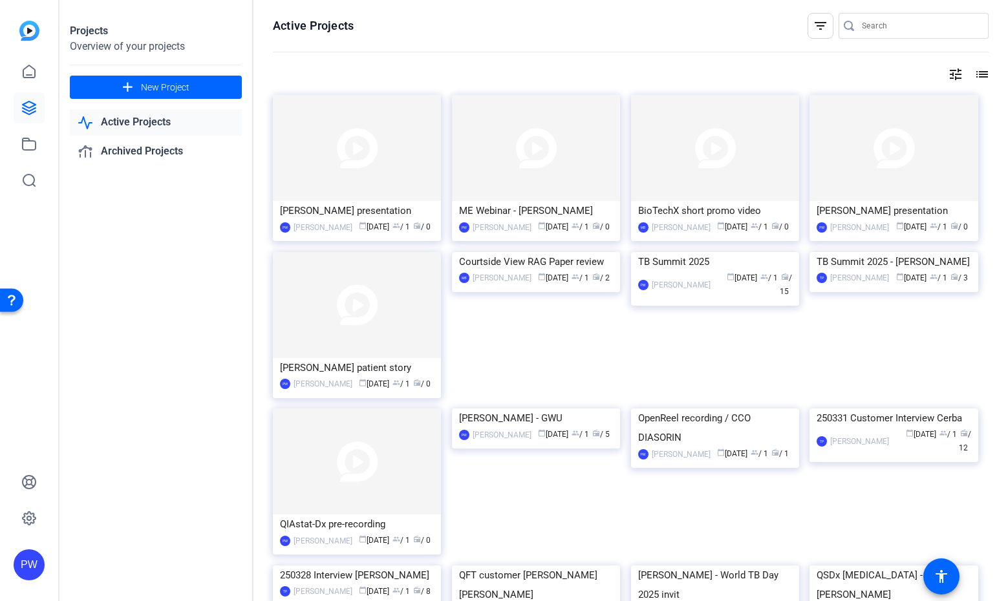
drag, startPoint x: 864, startPoint y: 191, endPoint x: 992, endPoint y: 103, distance: 155.0
click at [992, 103] on div "Active Projects filter_list tune list [PERSON_NAME] presentation PW [PERSON_NAM…" at bounding box center [631, 300] width 755 height 601
click at [957, 234] on div "calendar_today [DATE] group / 1 radio / 0" at bounding box center [933, 228] width 75 height 14
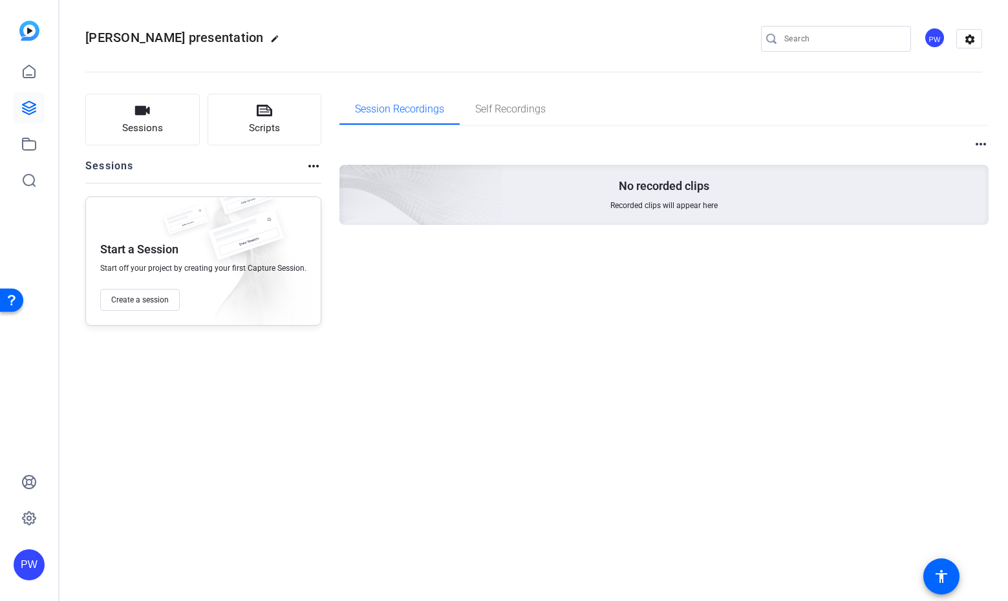
click at [270, 39] on mat-icon "edit" at bounding box center [278, 42] width 16 height 16
click at [169, 38] on input "[PERSON_NAME] presentation" at bounding box center [138, 39] width 85 height 16
click at [175, 41] on input "[PERSON_NAME] presentation" at bounding box center [138, 39] width 85 height 16
type input "Dr [PERSON_NAME]"
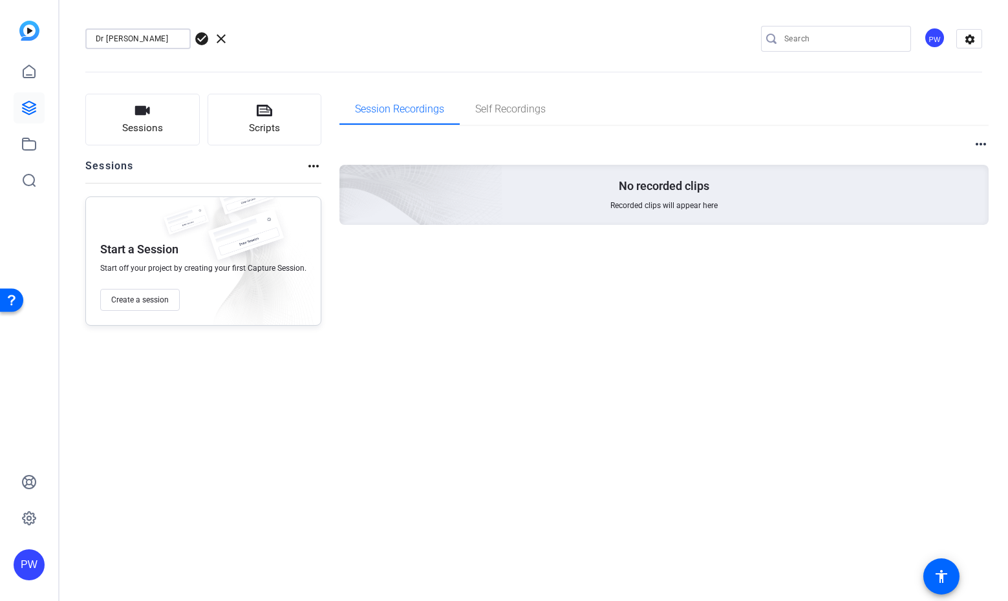
click at [206, 43] on span "check_circle" at bounding box center [202, 39] width 16 height 16
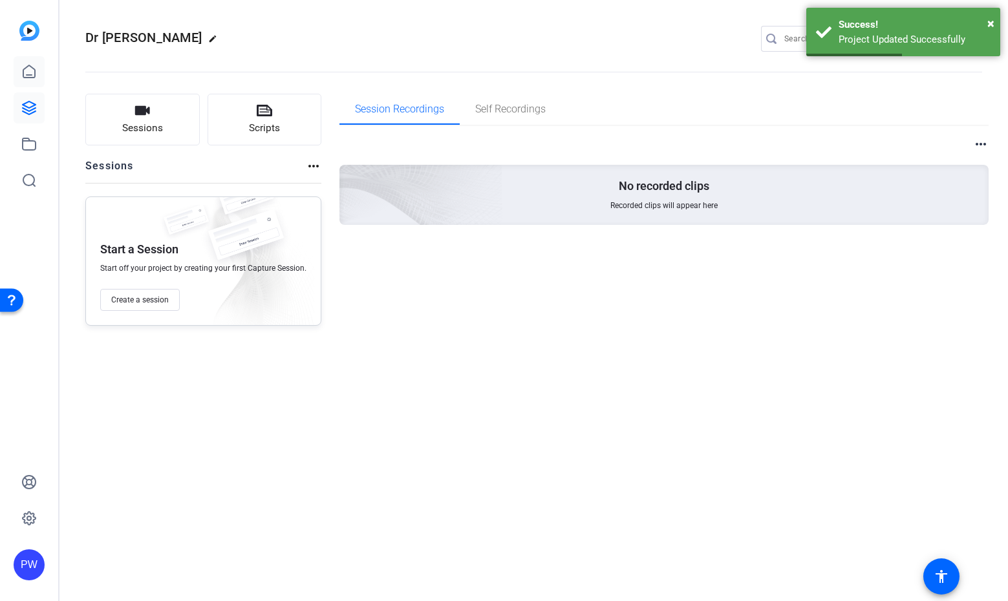
click at [34, 78] on icon at bounding box center [29, 72] width 16 height 16
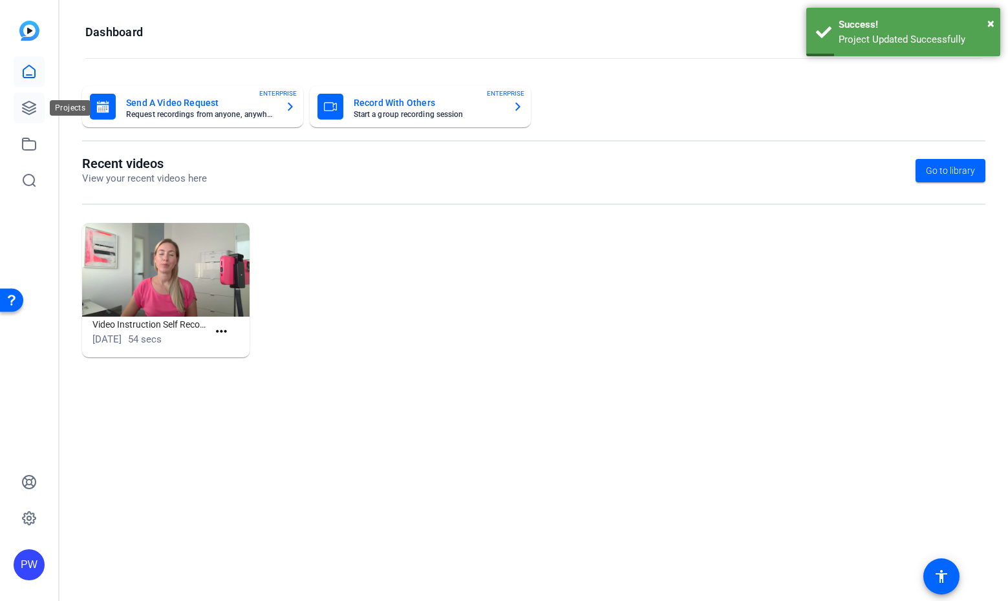
click at [29, 97] on link at bounding box center [29, 107] width 31 height 31
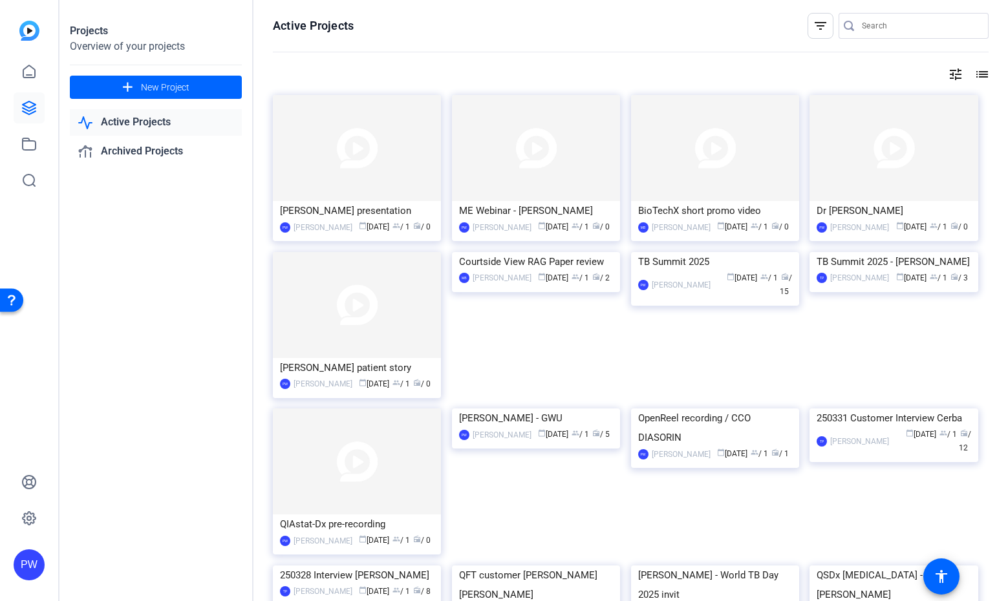
drag, startPoint x: 29, startPoint y: 97, endPoint x: 994, endPoint y: 162, distance: 967.1
click at [994, 162] on div "Active Projects filter_list tune list [PERSON_NAME] presentation PW [PERSON_NAM…" at bounding box center [631, 300] width 755 height 601
click at [816, 31] on mat-icon "filter_list" at bounding box center [821, 26] width 16 height 16
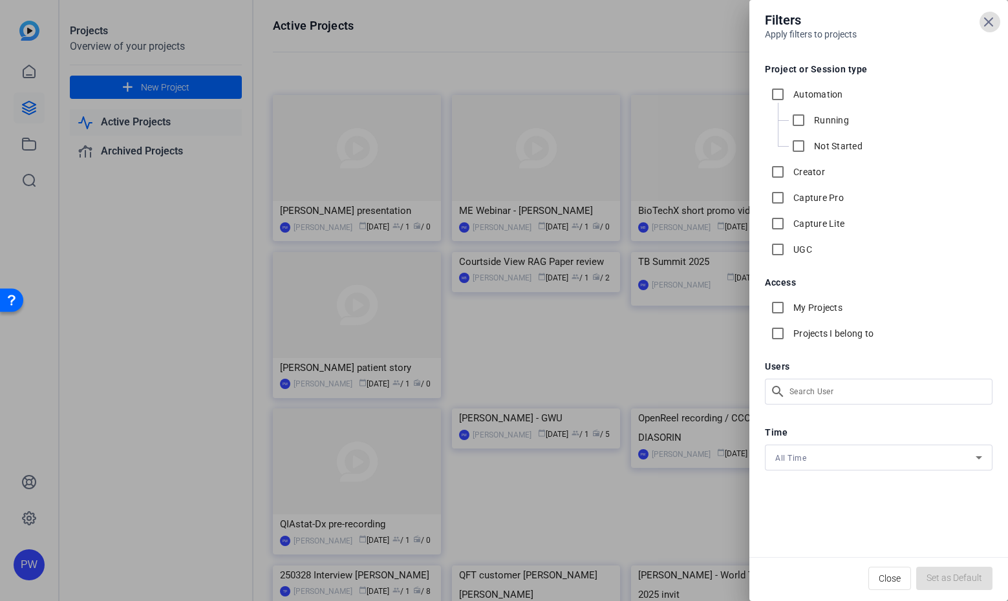
click at [711, 64] on div at bounding box center [504, 300] width 1008 height 601
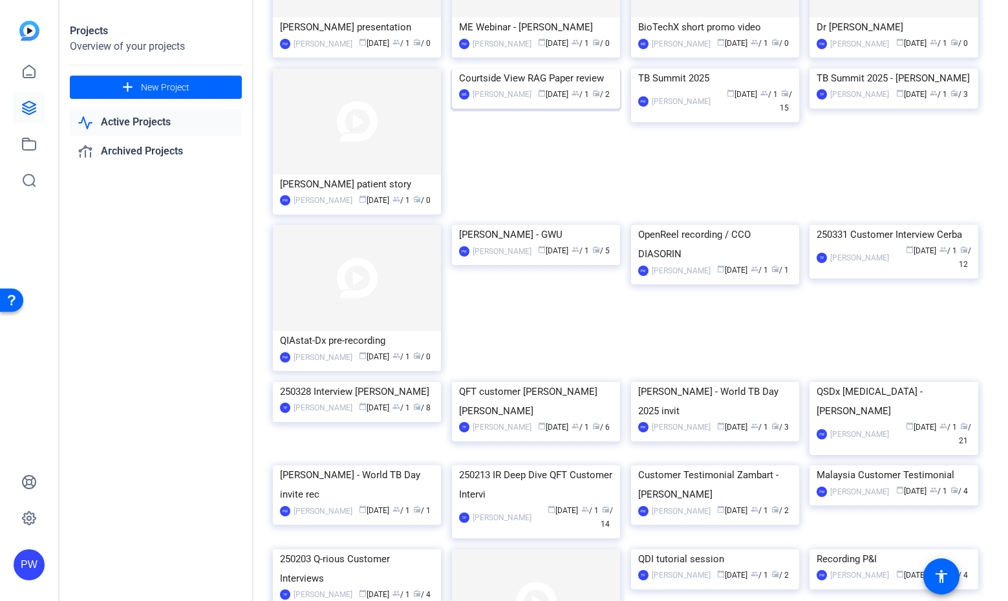
scroll to position [0, 0]
